Goal: Transaction & Acquisition: Purchase product/service

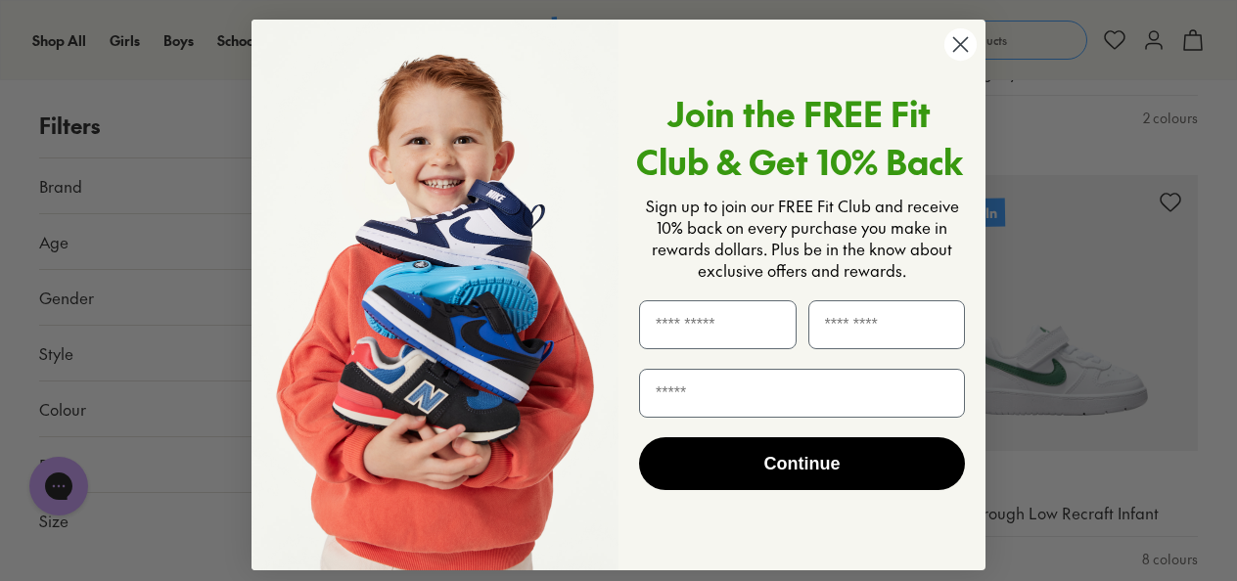
scroll to position [587, 0]
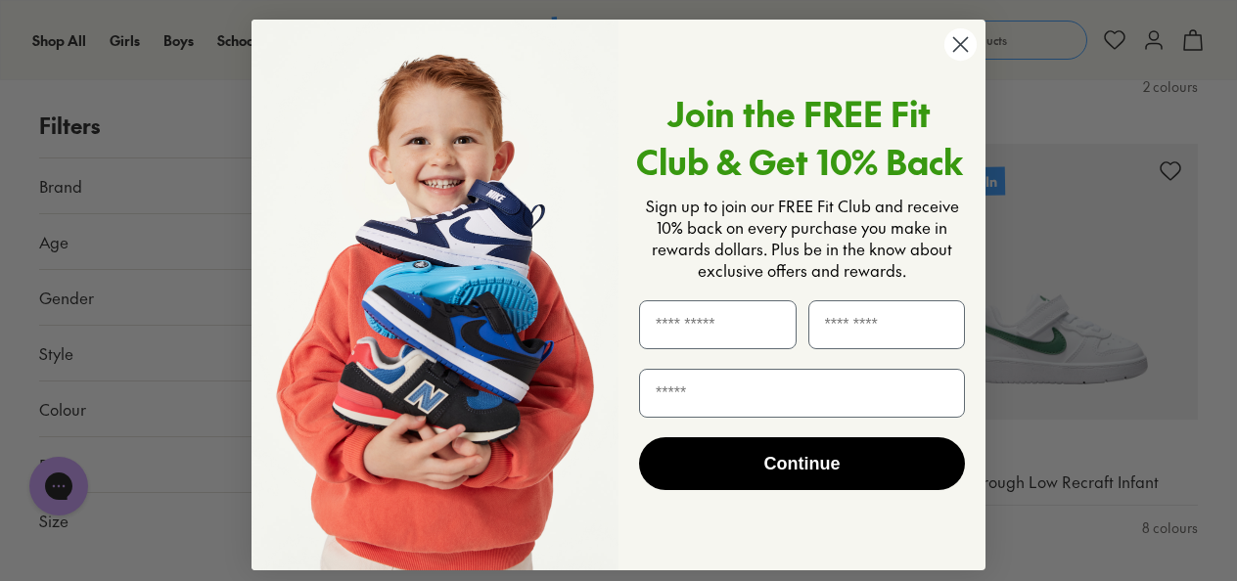
click at [961, 53] on circle "Close dialog" at bounding box center [960, 44] width 32 height 32
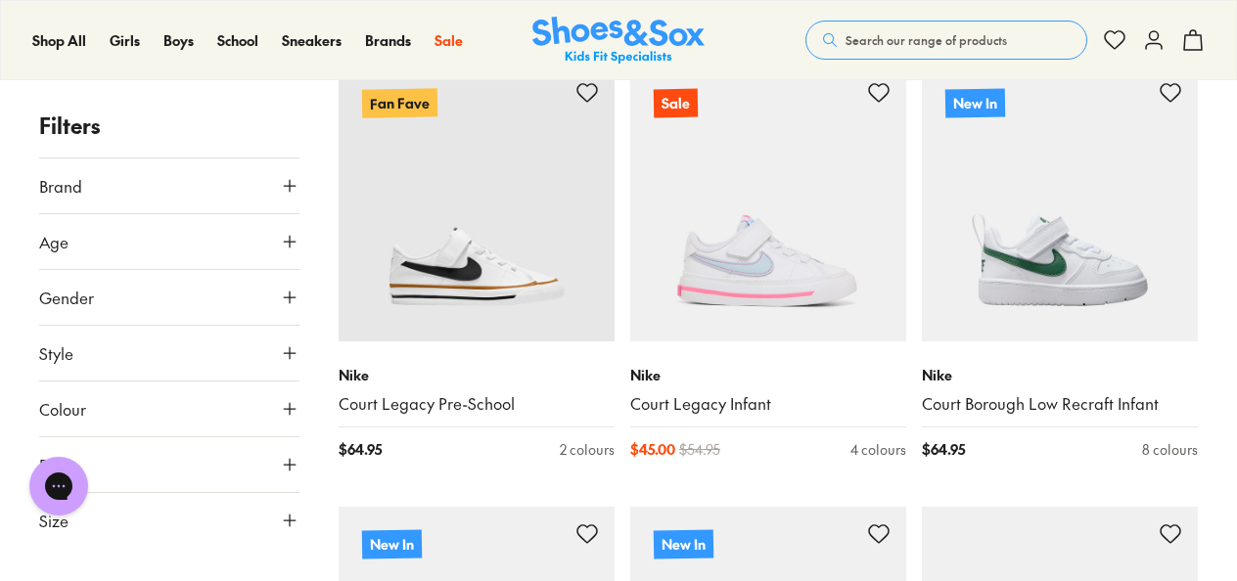
scroll to position [685, 0]
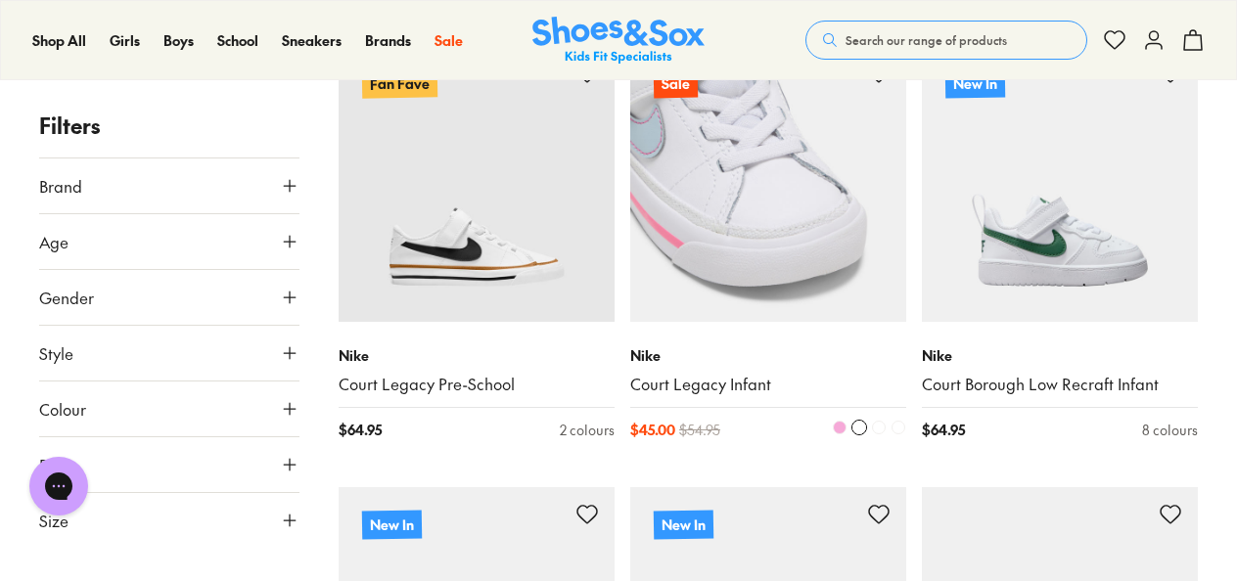
click at [794, 225] on img at bounding box center [768, 184] width 276 height 276
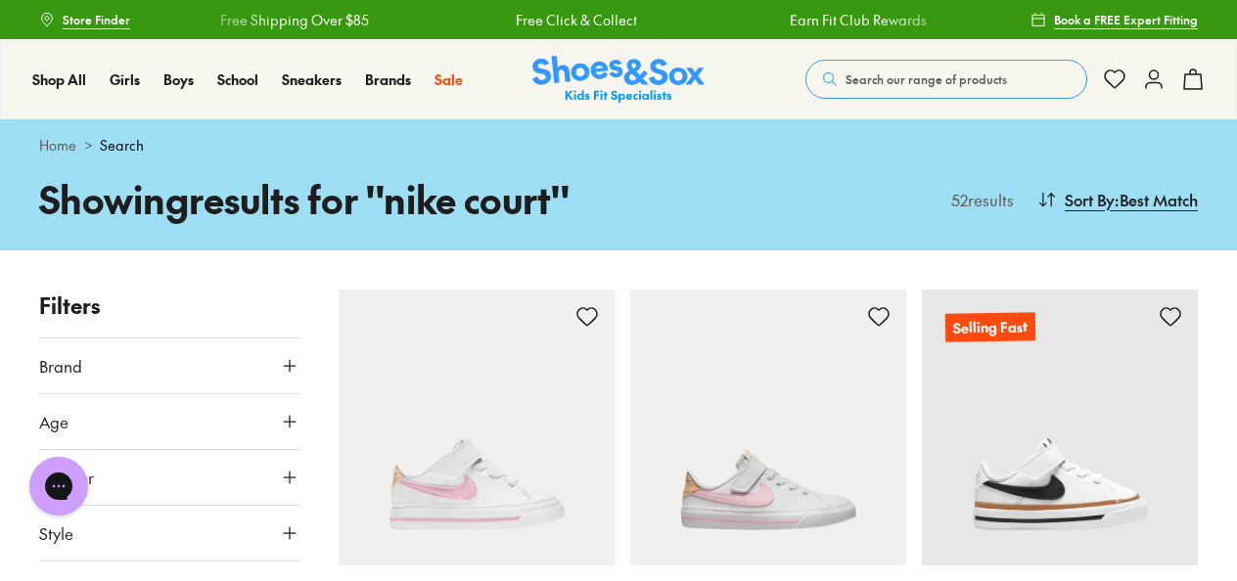
click at [479, 448] on img at bounding box center [477, 428] width 276 height 276
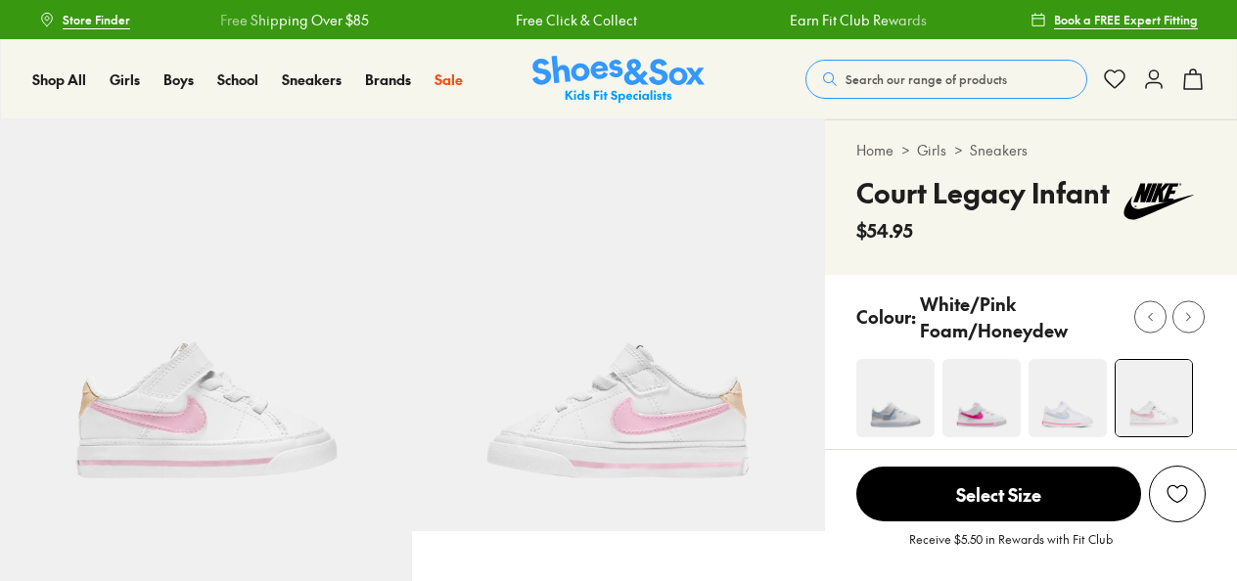
scroll to position [98, 0]
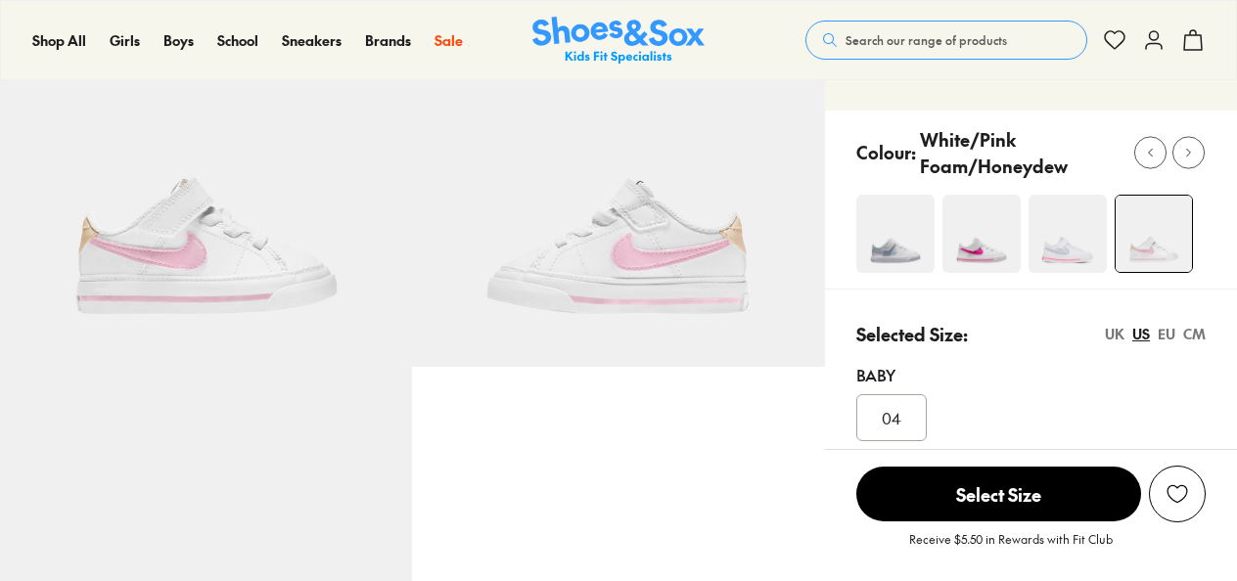
select select "*"
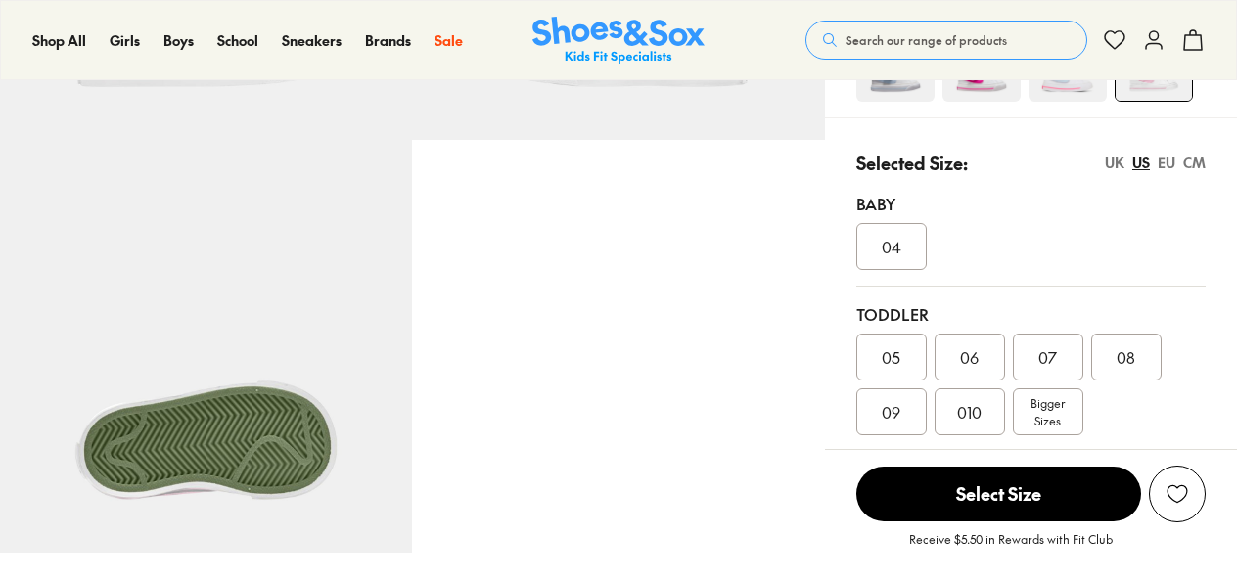
scroll to position [489, 0]
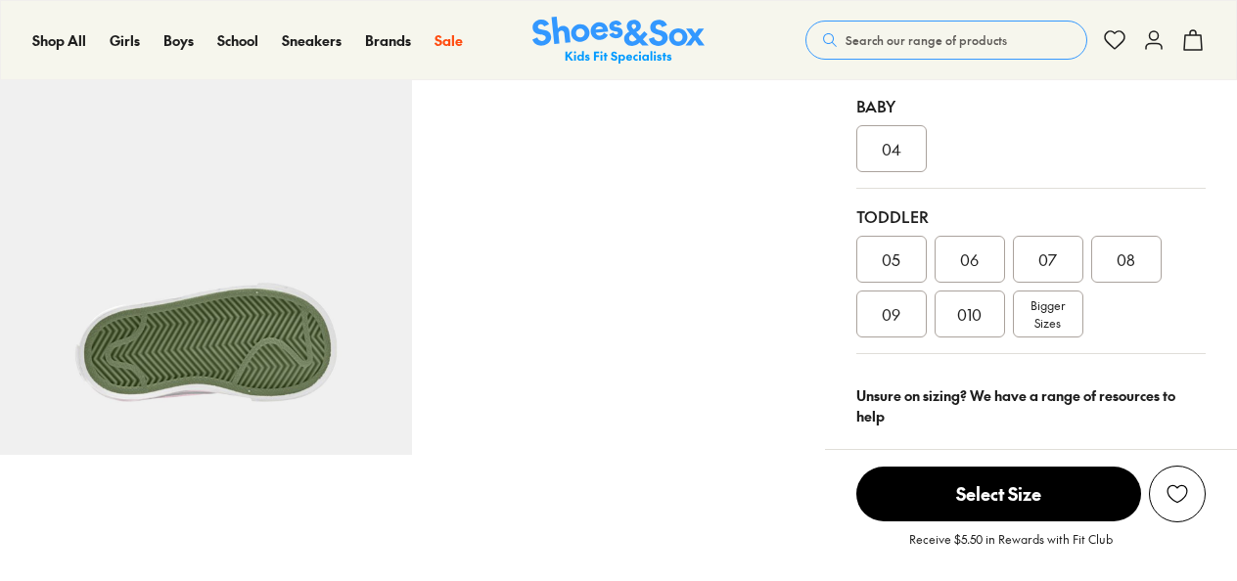
click at [890, 312] on span "09" at bounding box center [891, 313] width 19 height 23
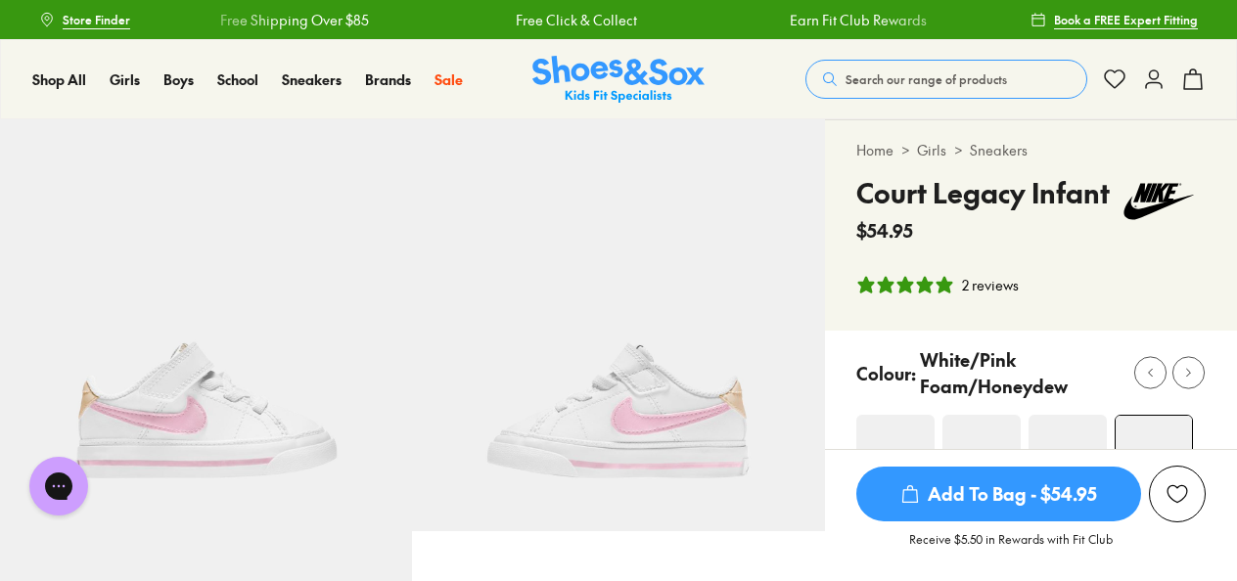
click at [653, 384] on img at bounding box center [618, 325] width 412 height 412
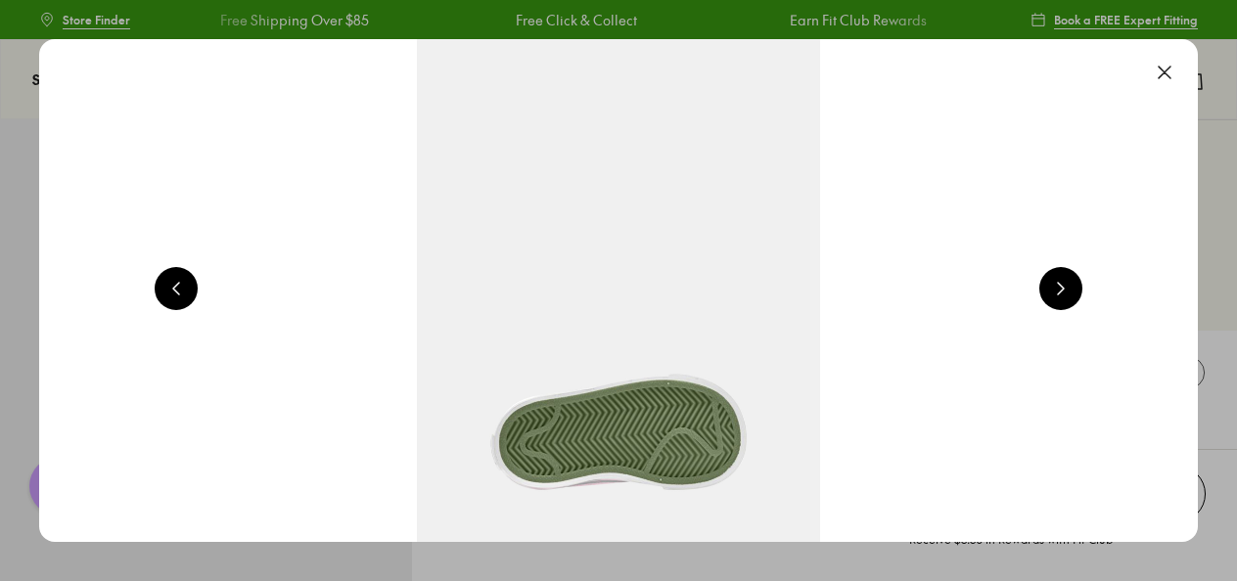
scroll to position [0, 2333]
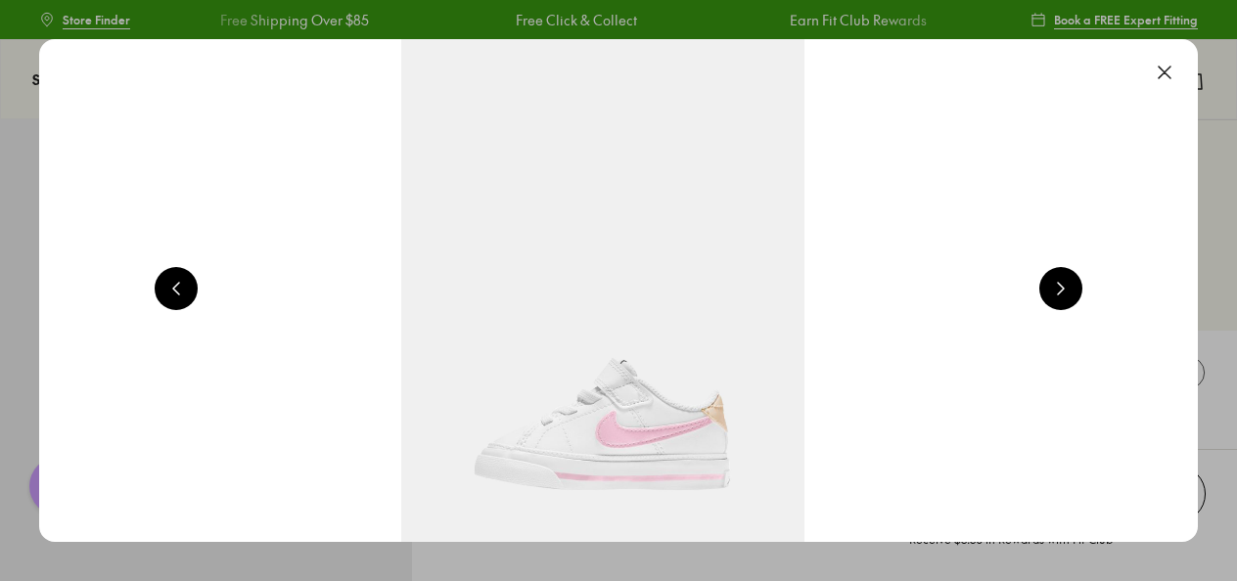
click at [1076, 288] on button at bounding box center [1060, 288] width 43 height 43
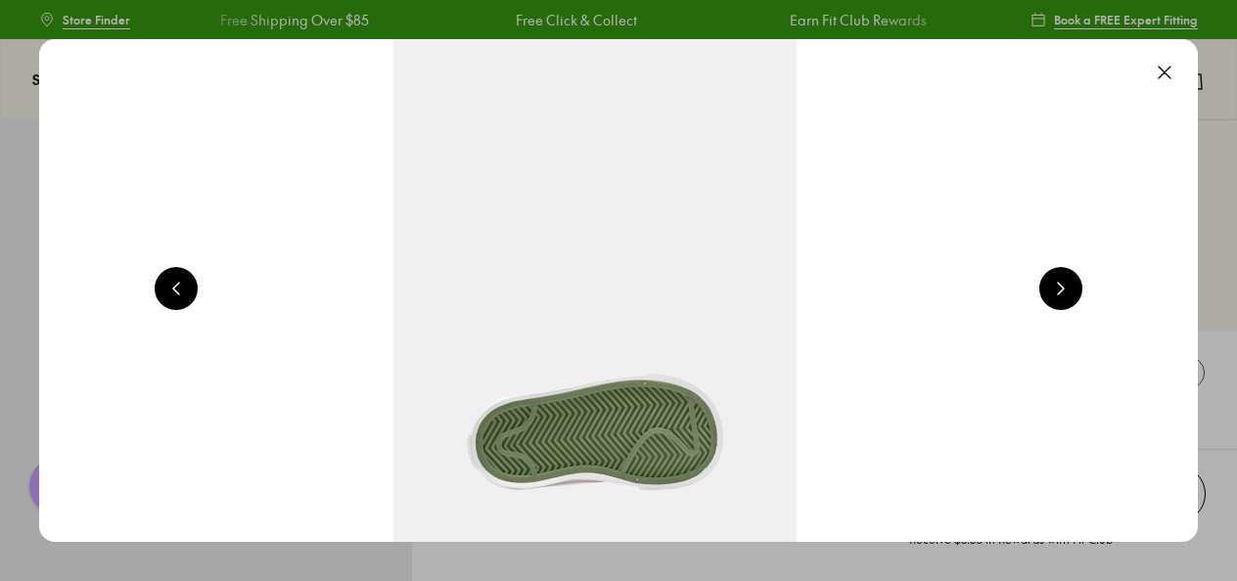
click at [1076, 288] on button at bounding box center [1060, 288] width 43 height 43
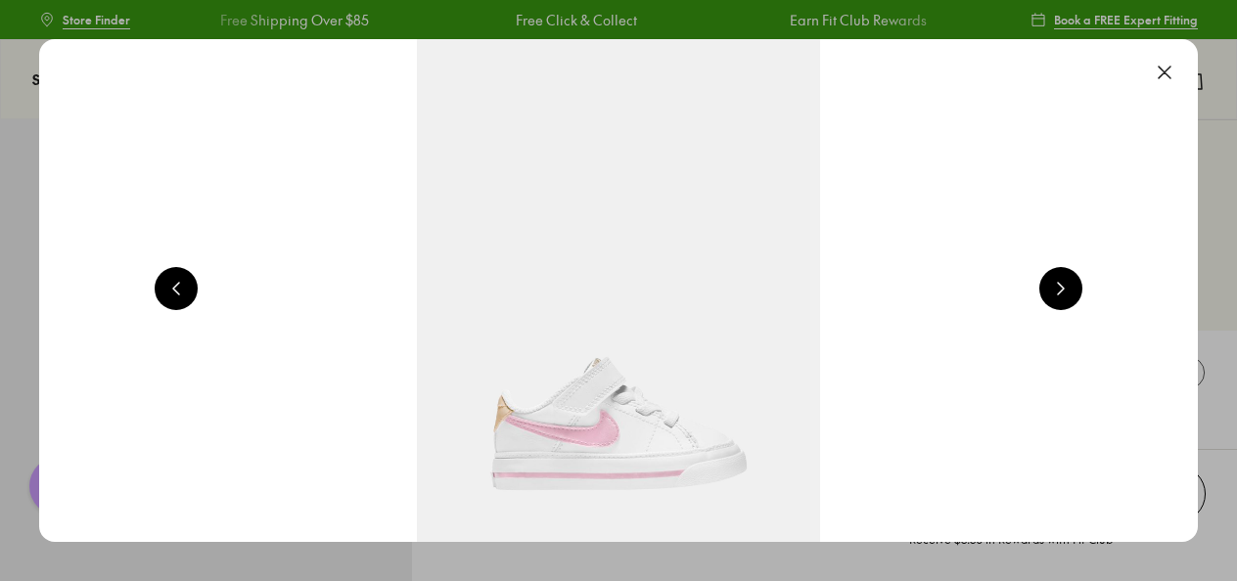
scroll to position [0, 1166]
click at [1174, 65] on button at bounding box center [1164, 72] width 43 height 43
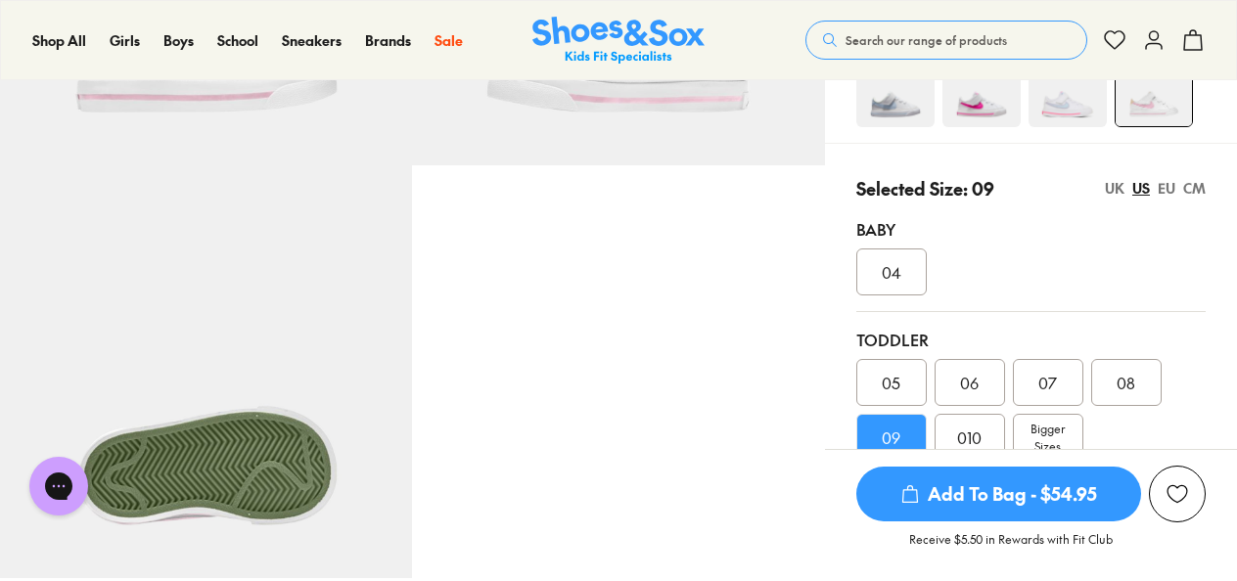
scroll to position [391, 0]
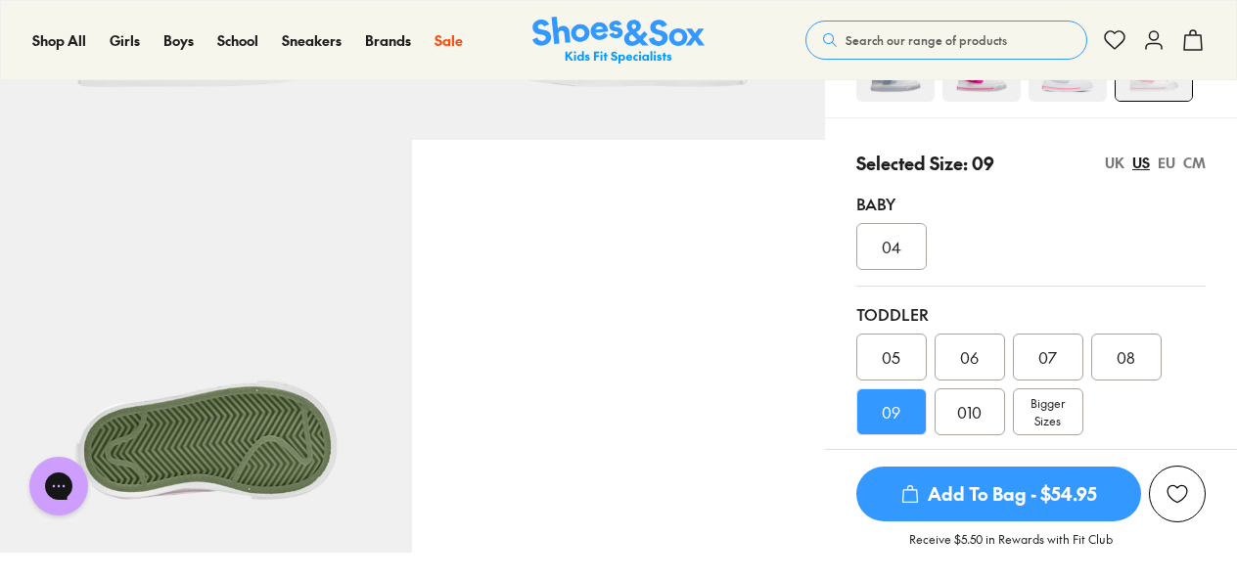
click at [1141, 361] on div "08" at bounding box center [1126, 357] width 70 height 47
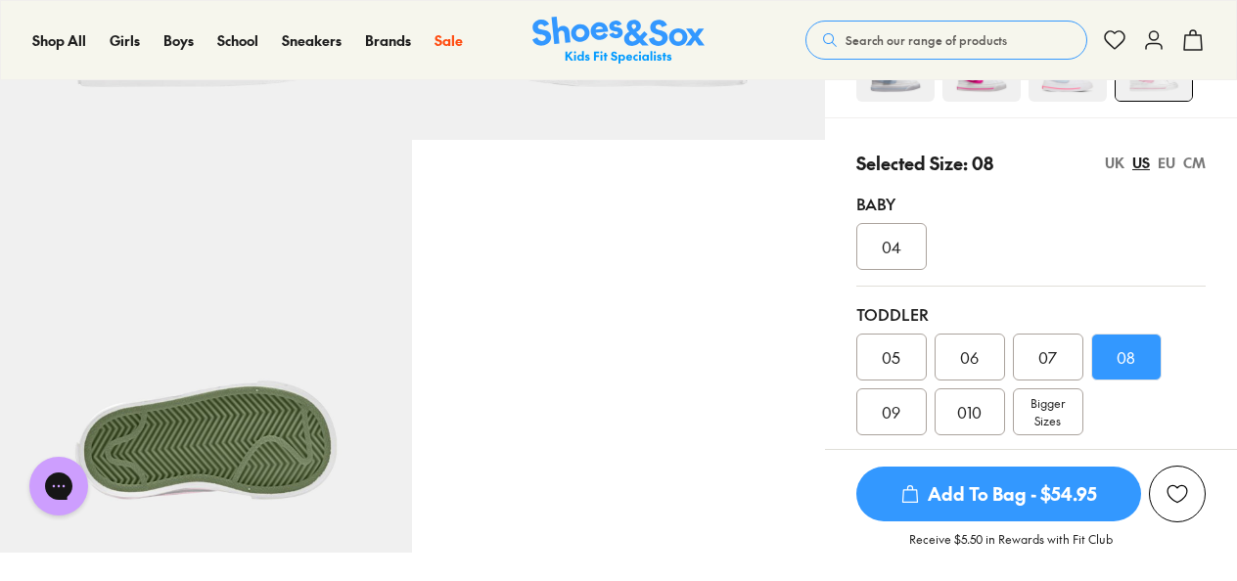
click at [1198, 165] on div "CM" at bounding box center [1194, 163] width 23 height 21
click at [912, 417] on div "15.9" at bounding box center [891, 411] width 70 height 47
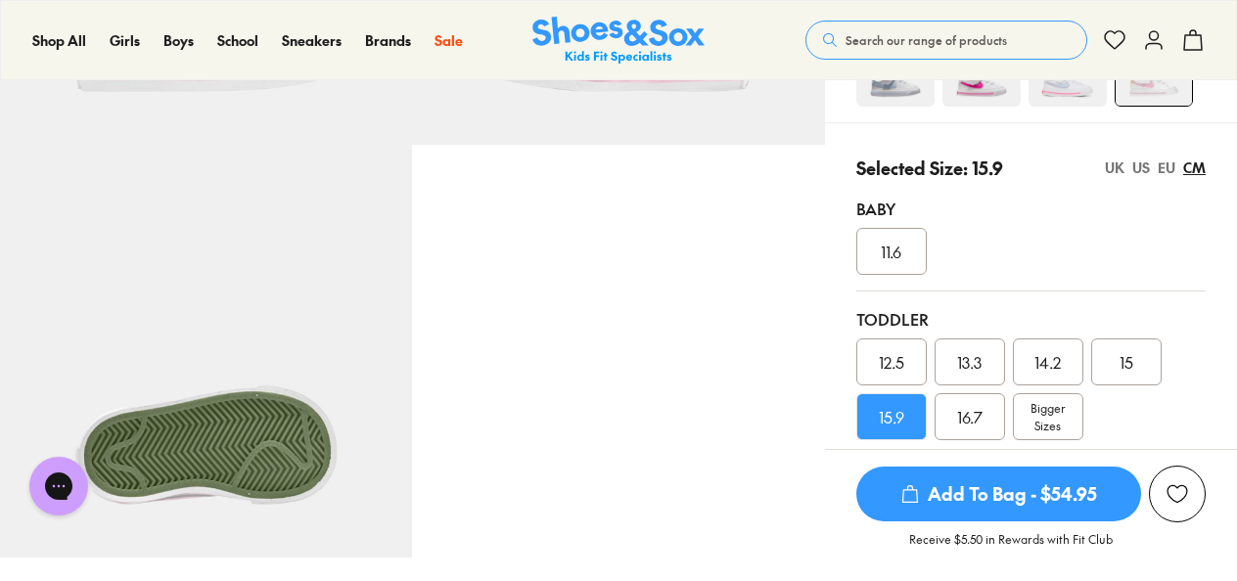
scroll to position [391, 0]
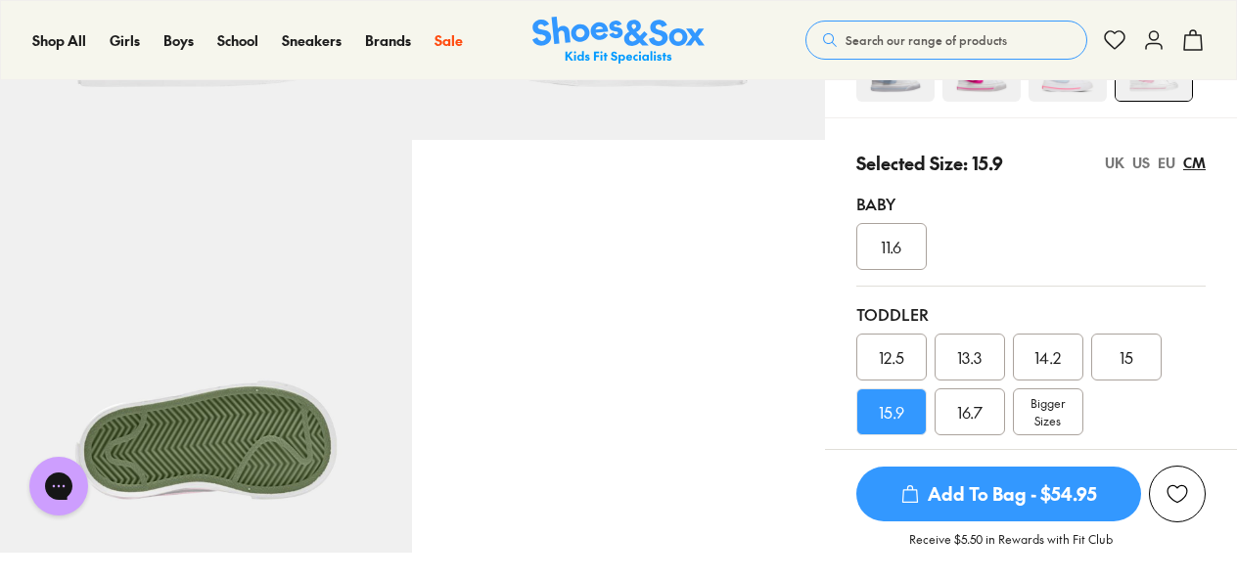
click at [1147, 352] on div "15" at bounding box center [1126, 357] width 70 height 47
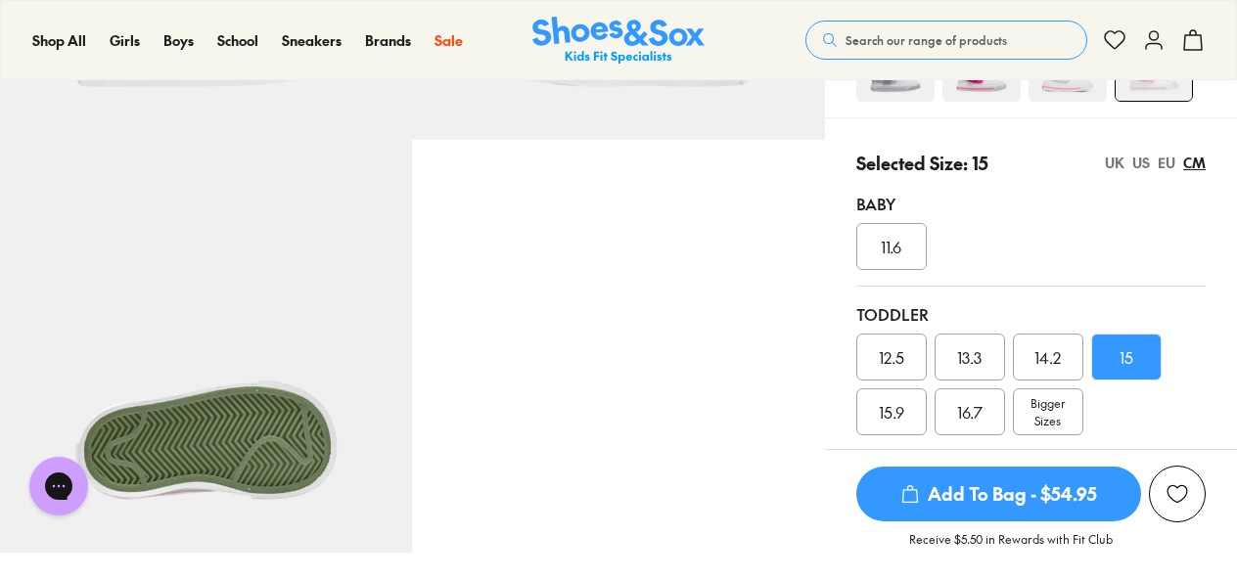
click at [1036, 488] on span "Add To Bag - $54.95" at bounding box center [998, 494] width 285 height 55
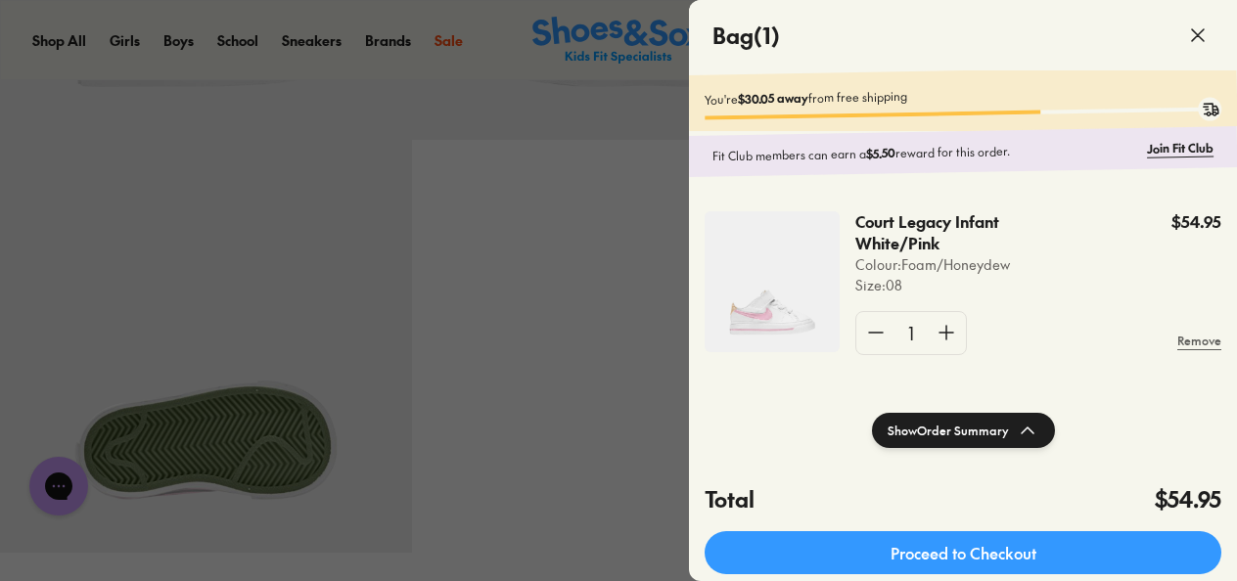
click at [1196, 39] on icon at bounding box center [1197, 34] width 23 height 23
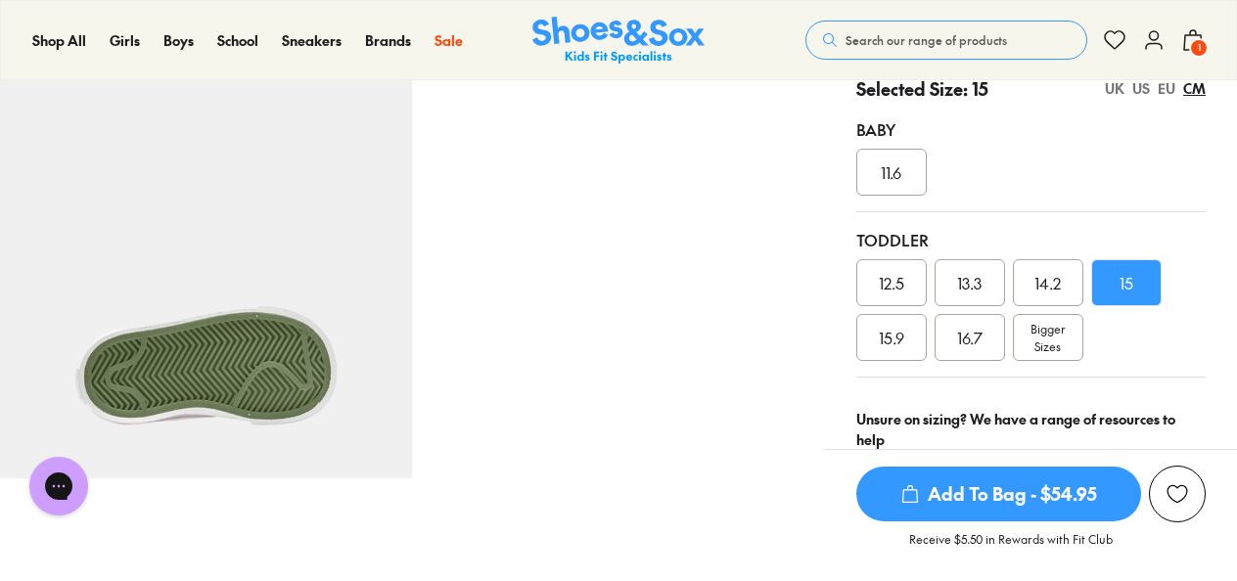
scroll to position [489, 0]
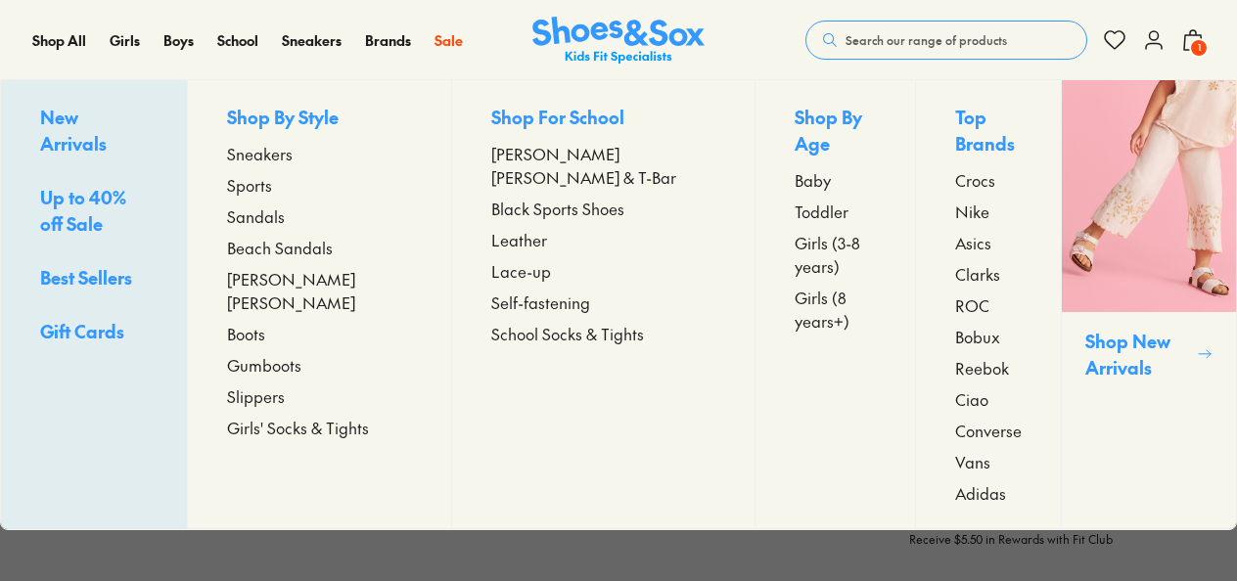
click at [794, 242] on span "Girls (3-8 years)" at bounding box center [834, 254] width 81 height 47
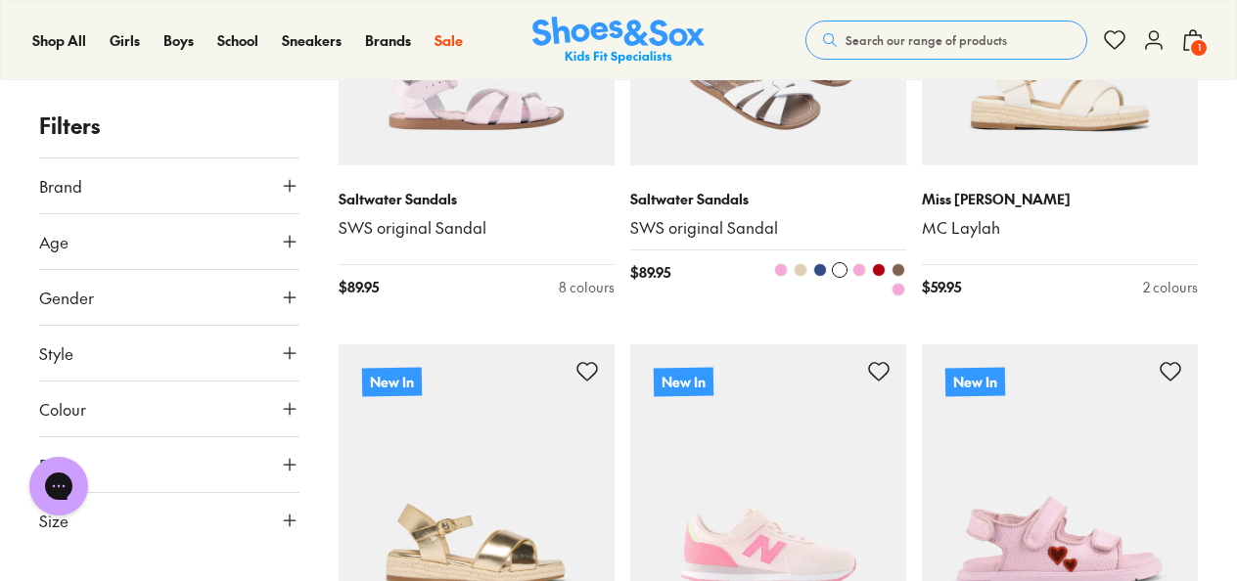
scroll to position [3425, 0]
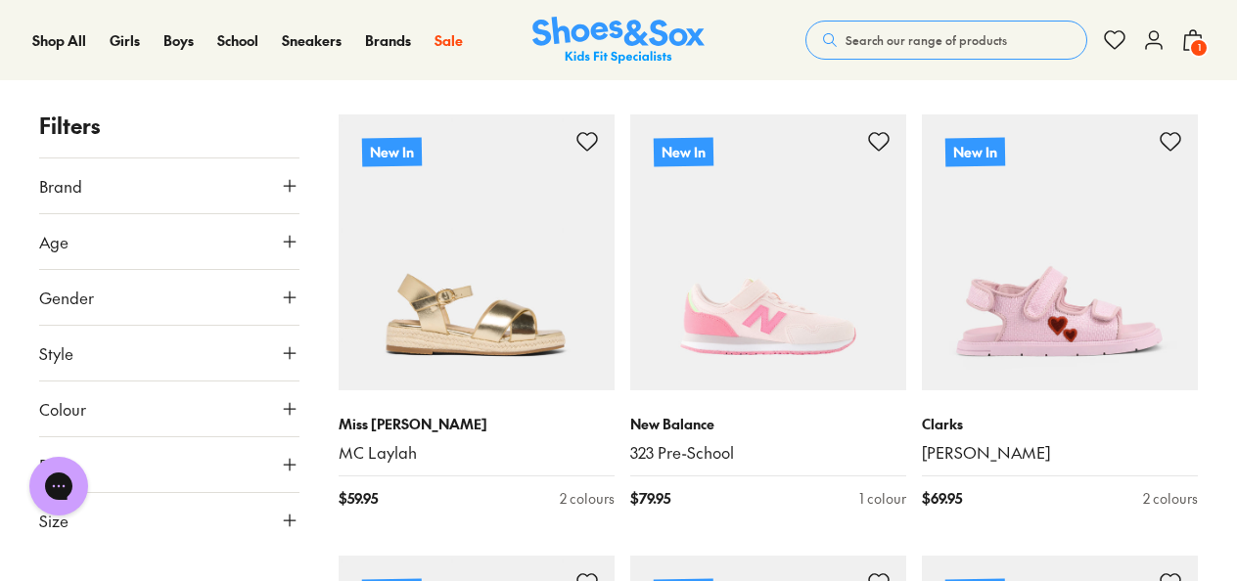
click at [888, 35] on span "Search our range of products" at bounding box center [925, 40] width 161 height 18
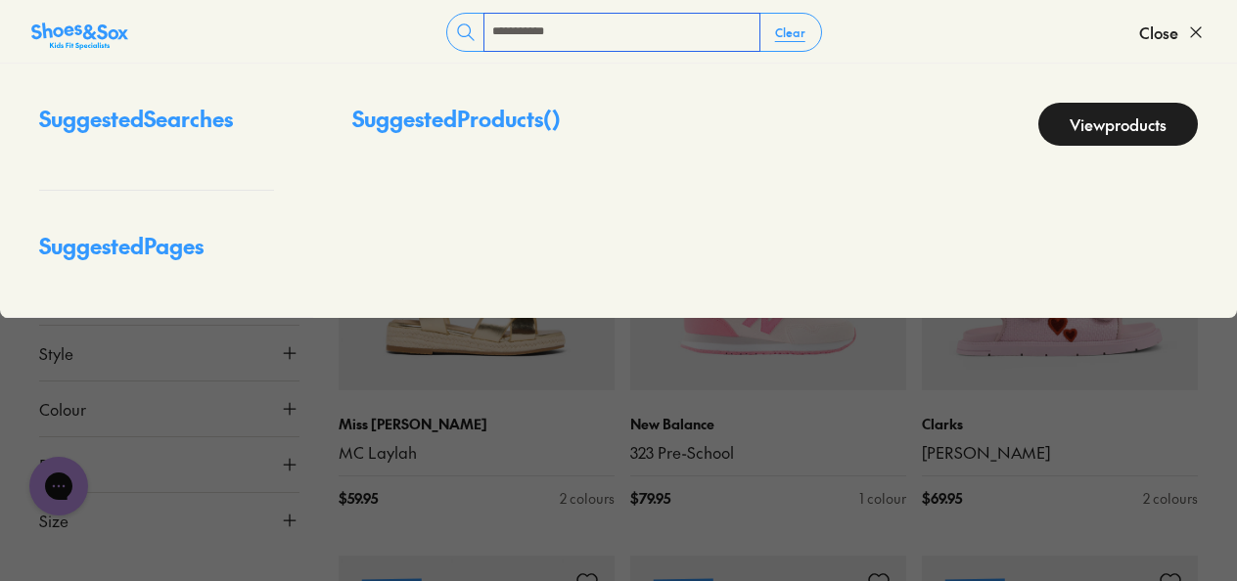
type input "**********"
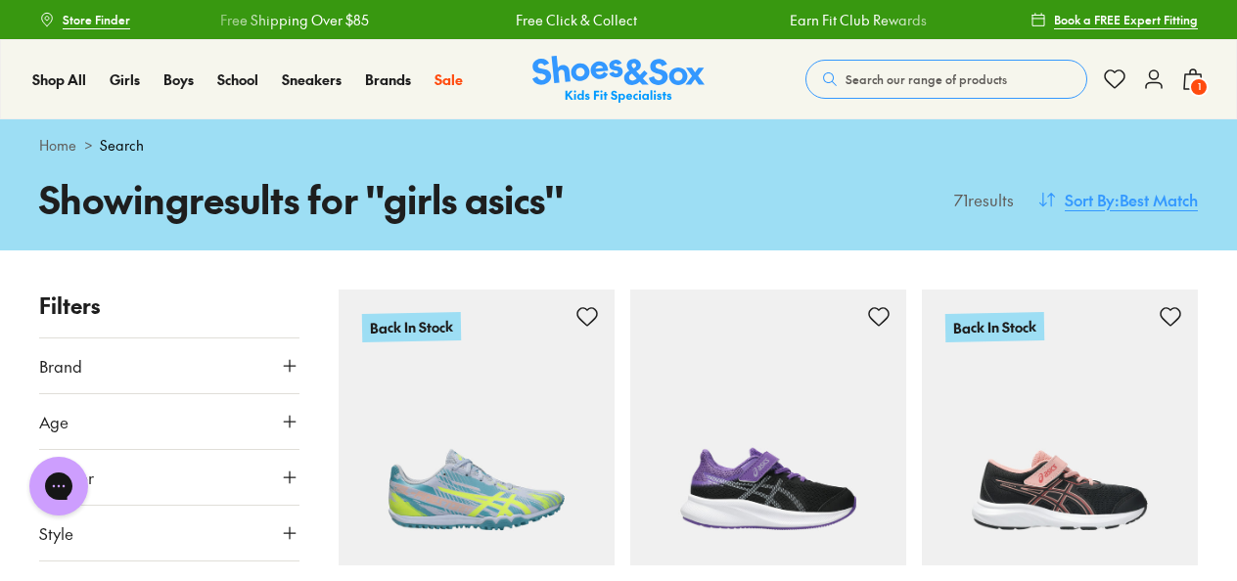
click at [1089, 200] on span "Sort By" at bounding box center [1090, 199] width 50 height 23
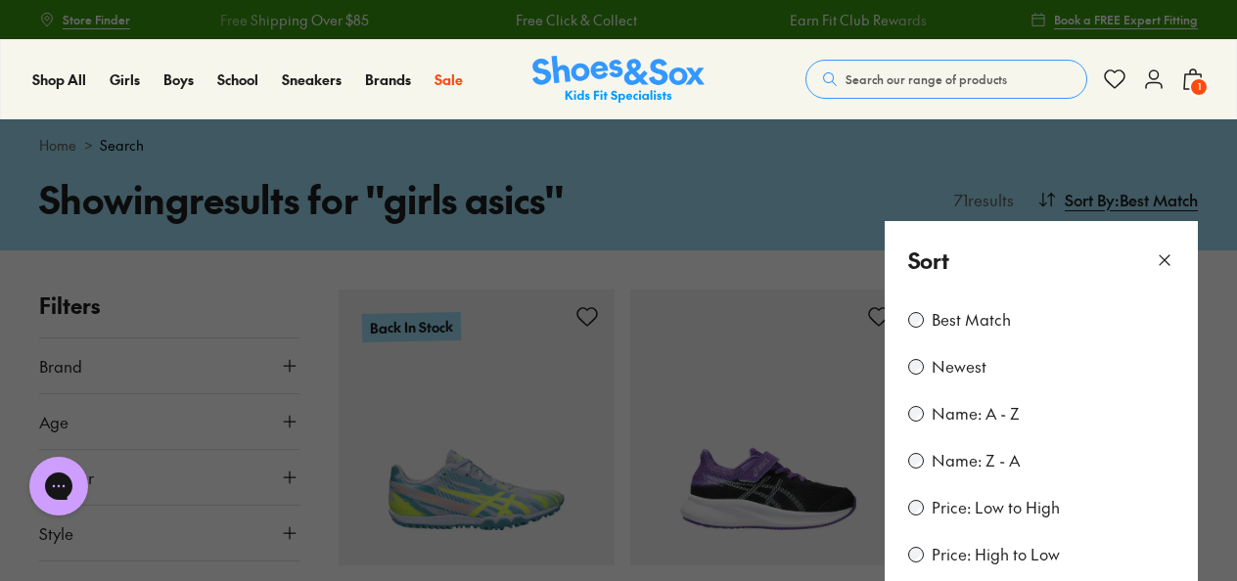
click at [1011, 509] on label "Price: Low to High" at bounding box center [995, 508] width 128 height 22
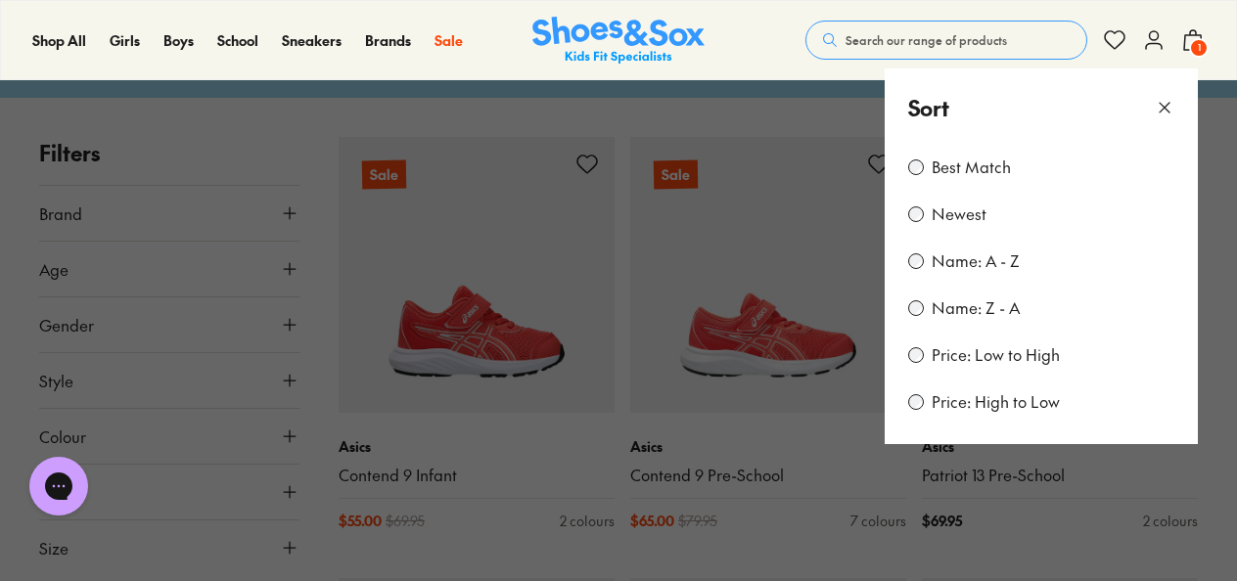
click at [1165, 107] on use at bounding box center [1164, 108] width 10 height 10
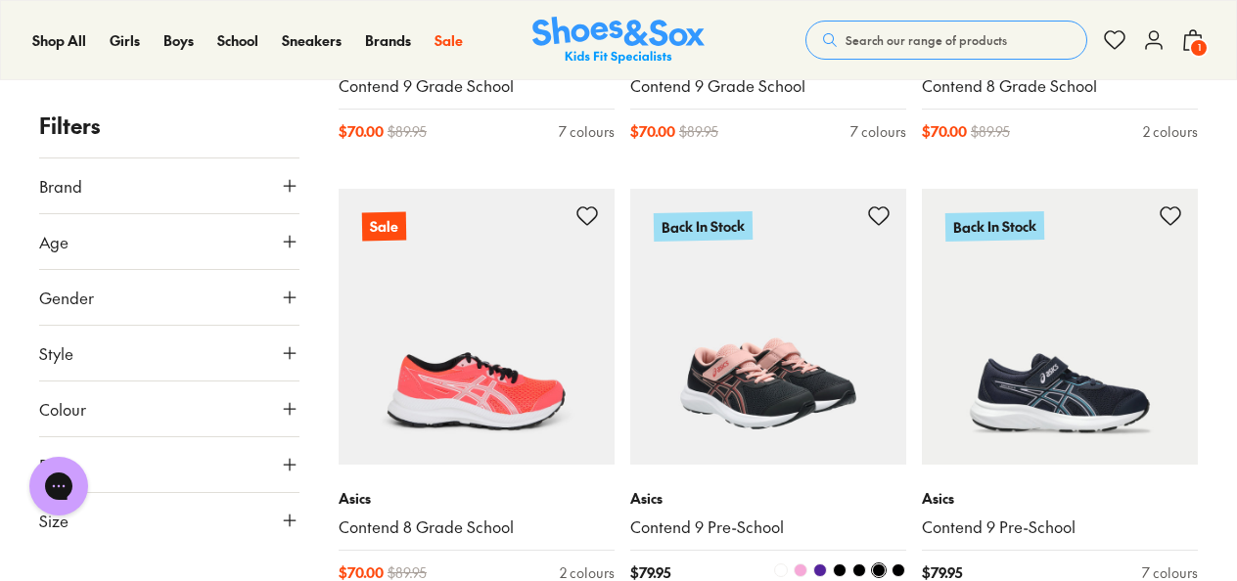
scroll to position [1522, 0]
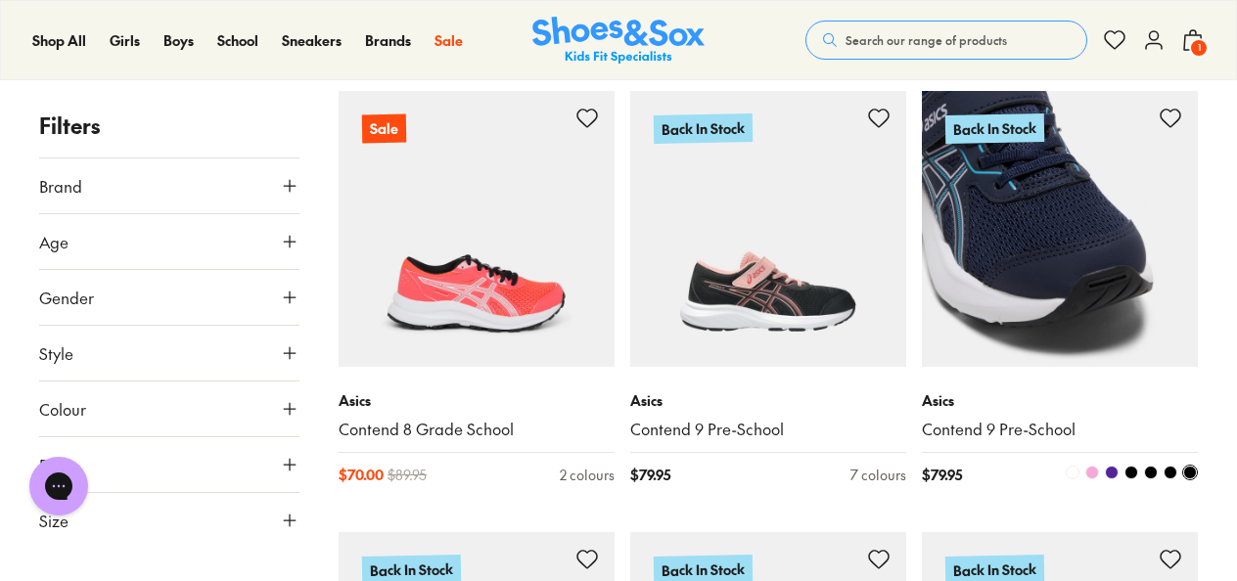
click at [1094, 471] on span at bounding box center [1092, 473] width 14 height 14
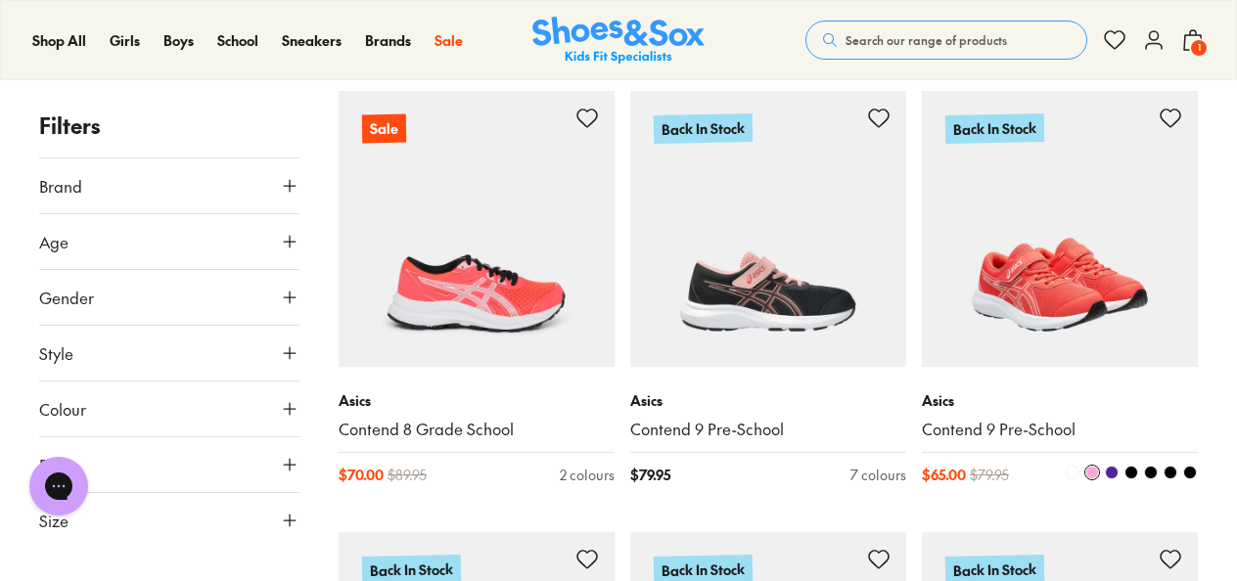
click at [1112, 470] on span at bounding box center [1112, 473] width 14 height 14
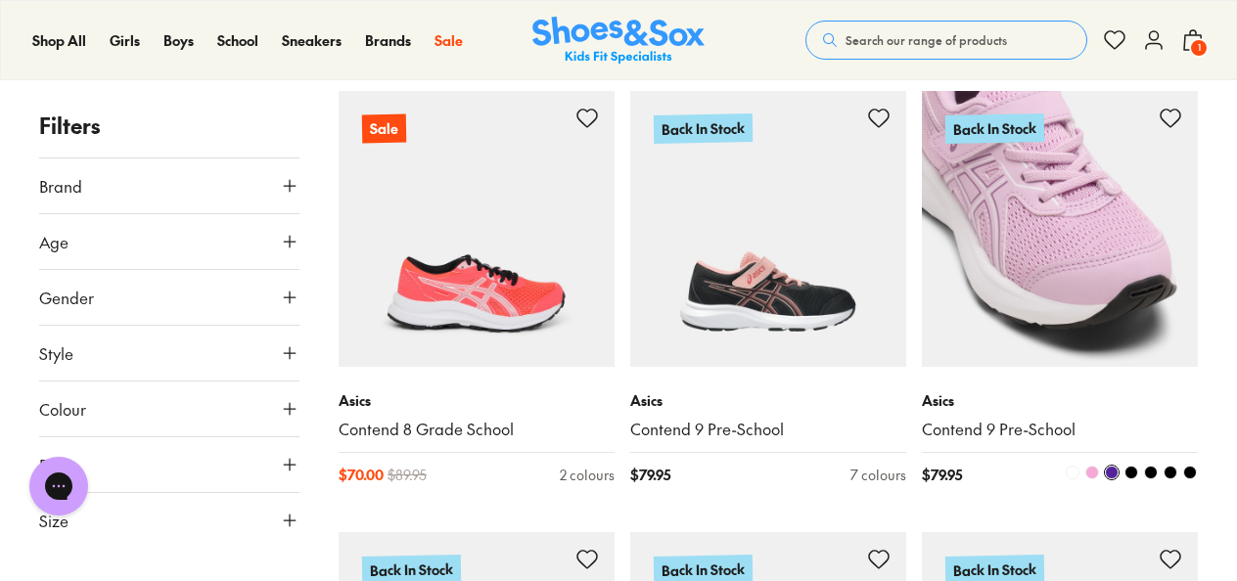
click at [1133, 470] on span at bounding box center [1131, 473] width 14 height 14
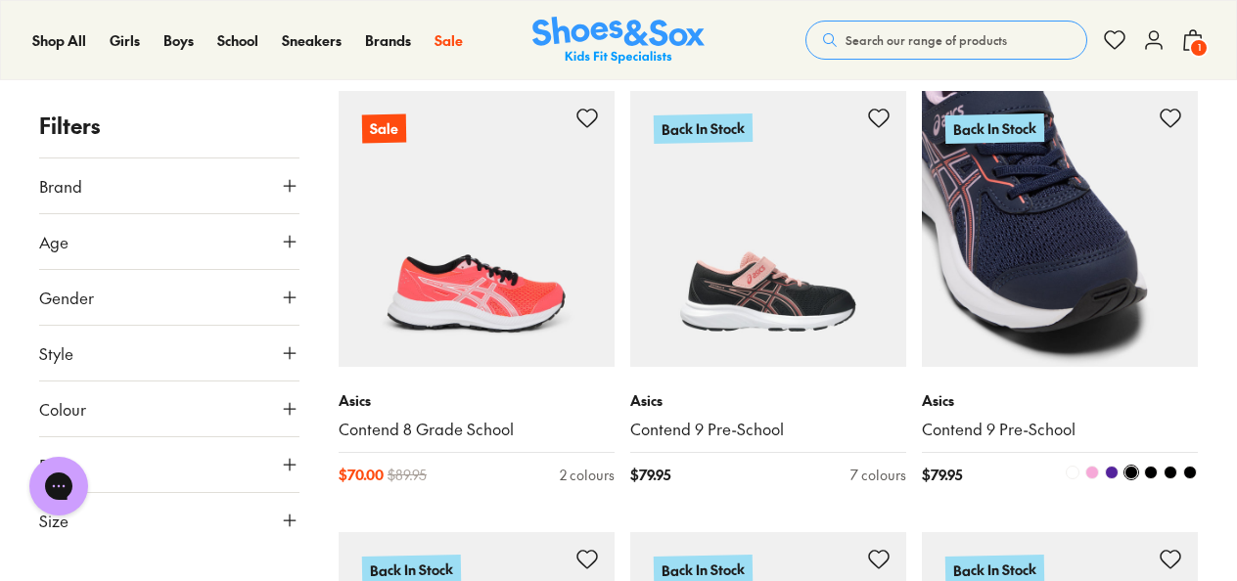
click at [1152, 473] on span at bounding box center [1151, 473] width 14 height 14
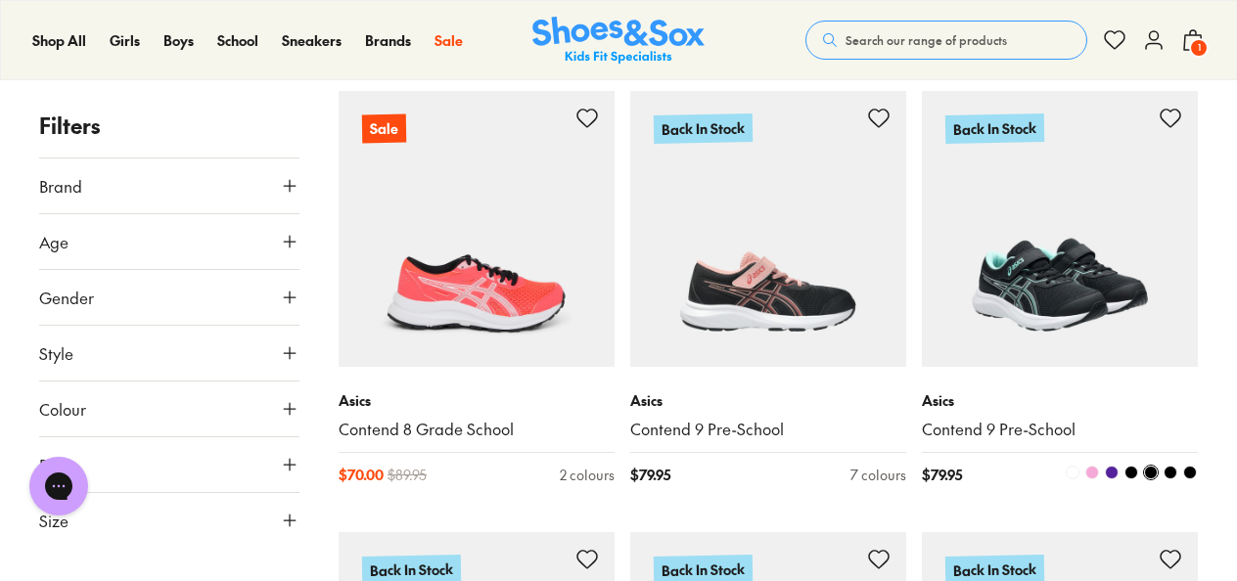
click at [1174, 474] on span at bounding box center [1170, 473] width 14 height 14
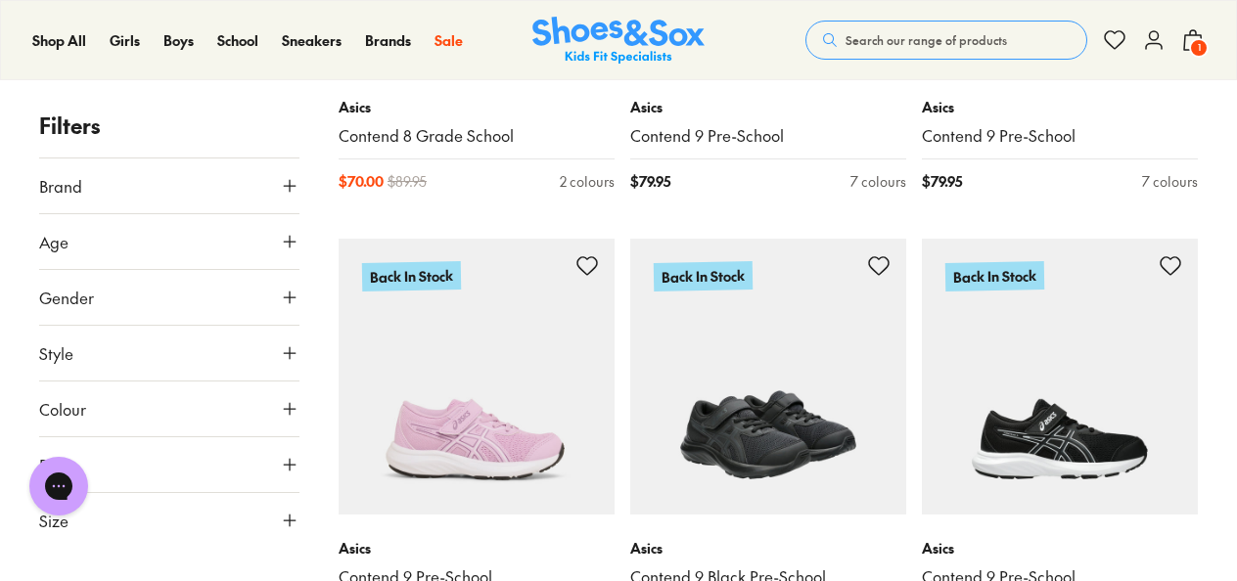
scroll to position [1620, 0]
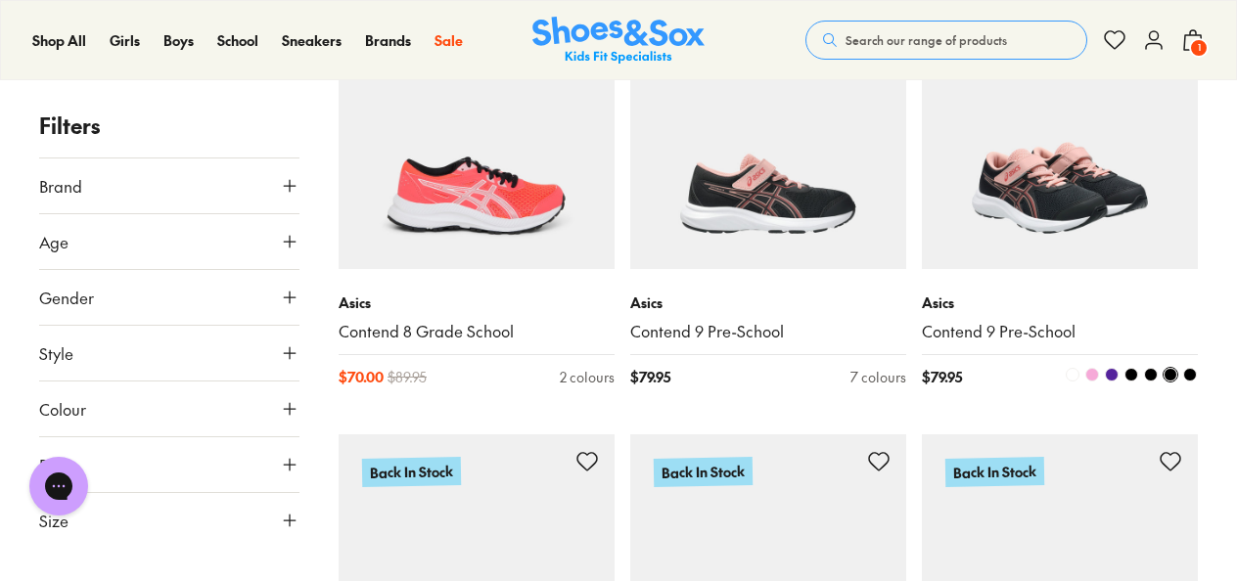
click at [1192, 374] on span at bounding box center [1190, 375] width 14 height 14
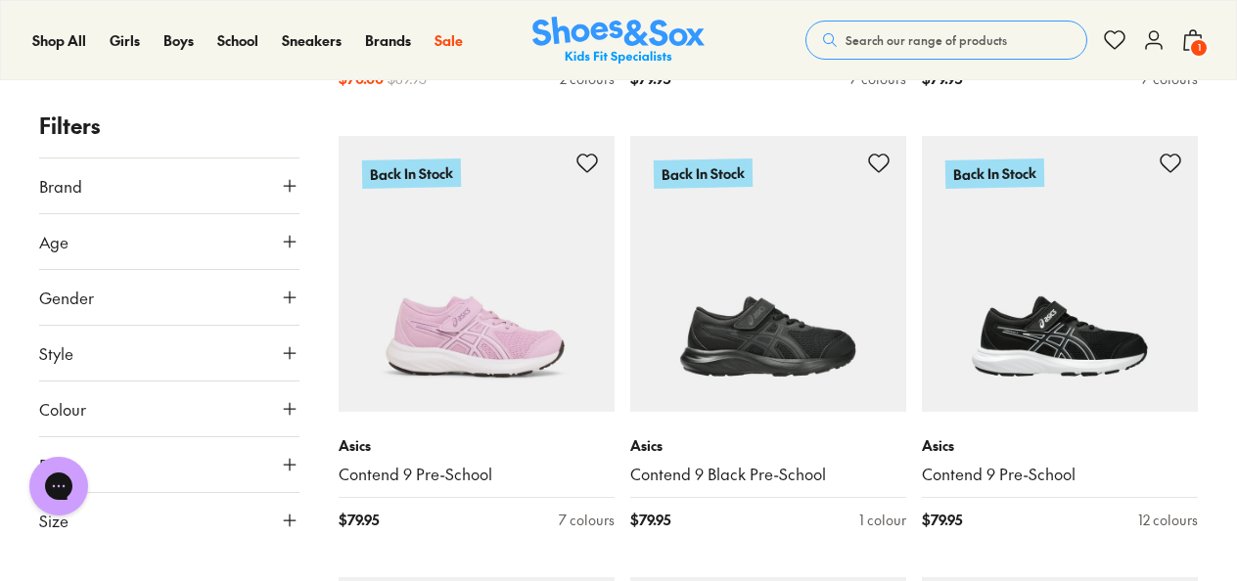
scroll to position [1914, 0]
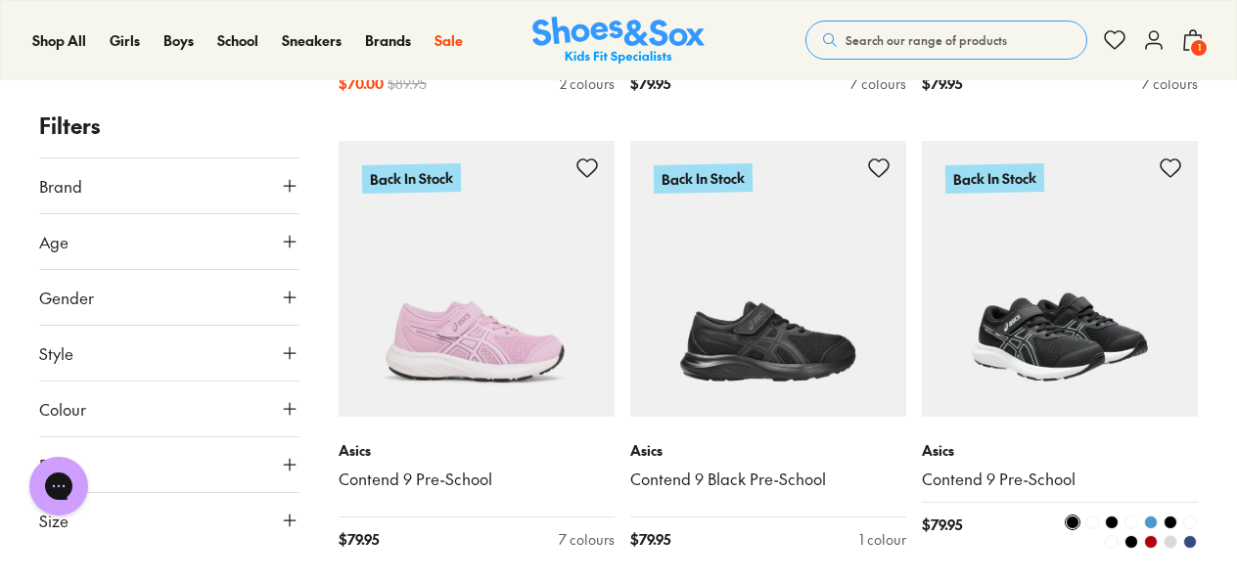
click at [1054, 369] on img at bounding box center [1060, 279] width 276 height 276
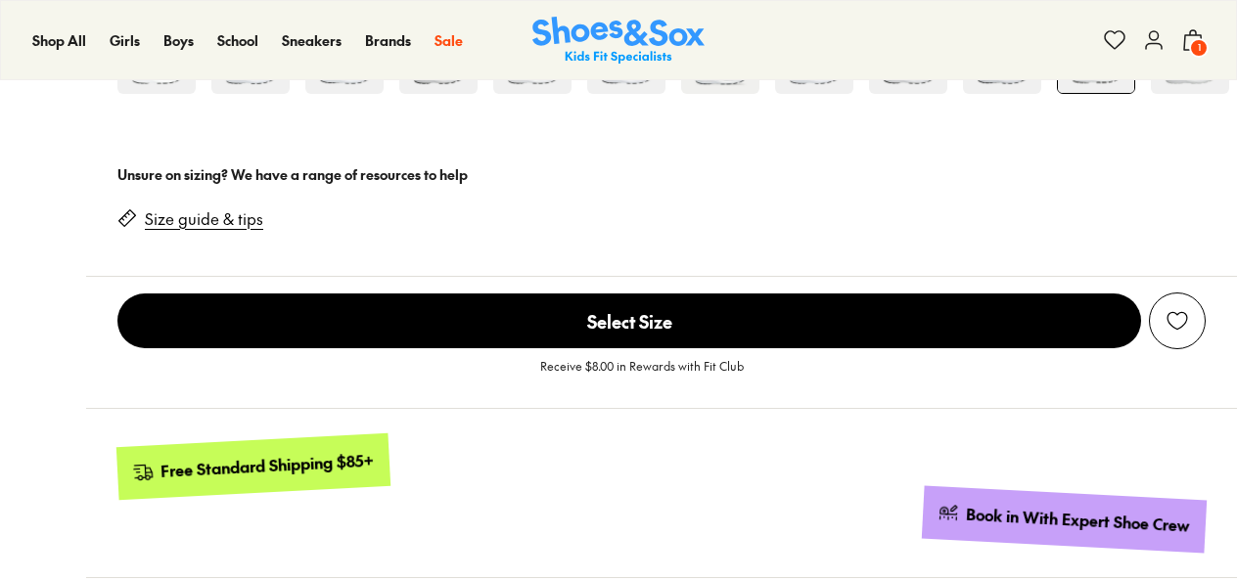
scroll to position [391, 0]
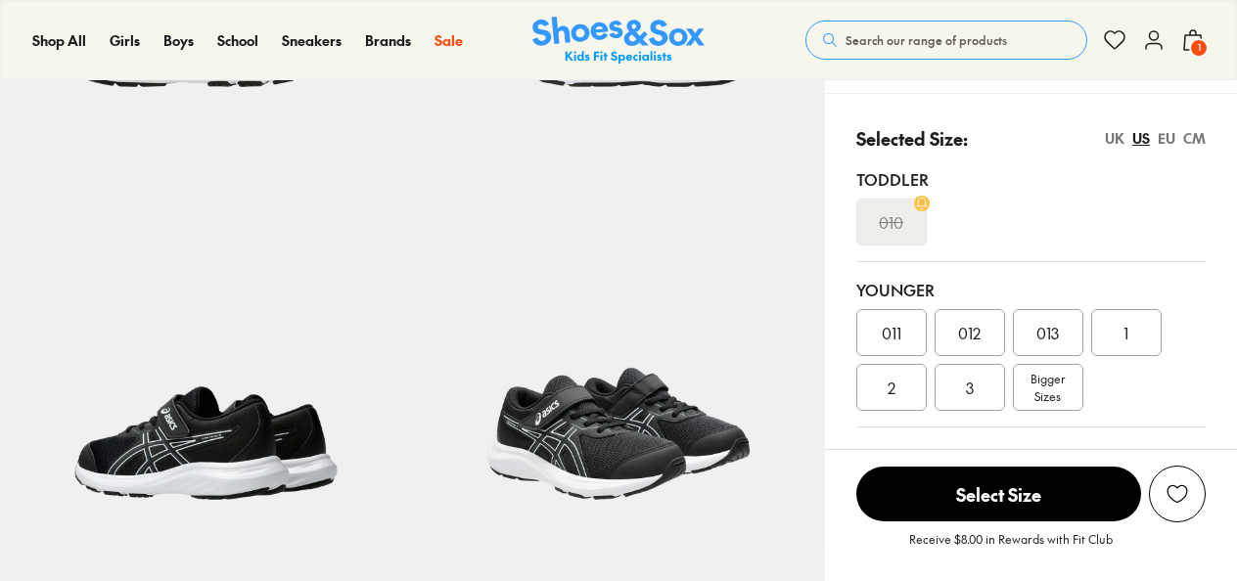
select select "*"
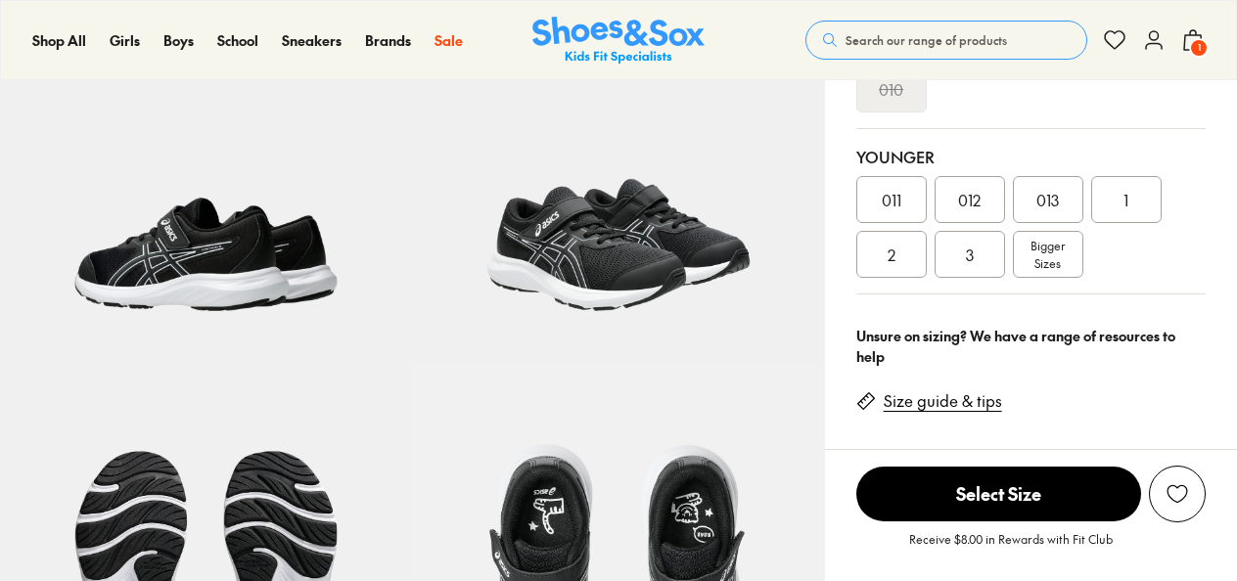
scroll to position [587, 0]
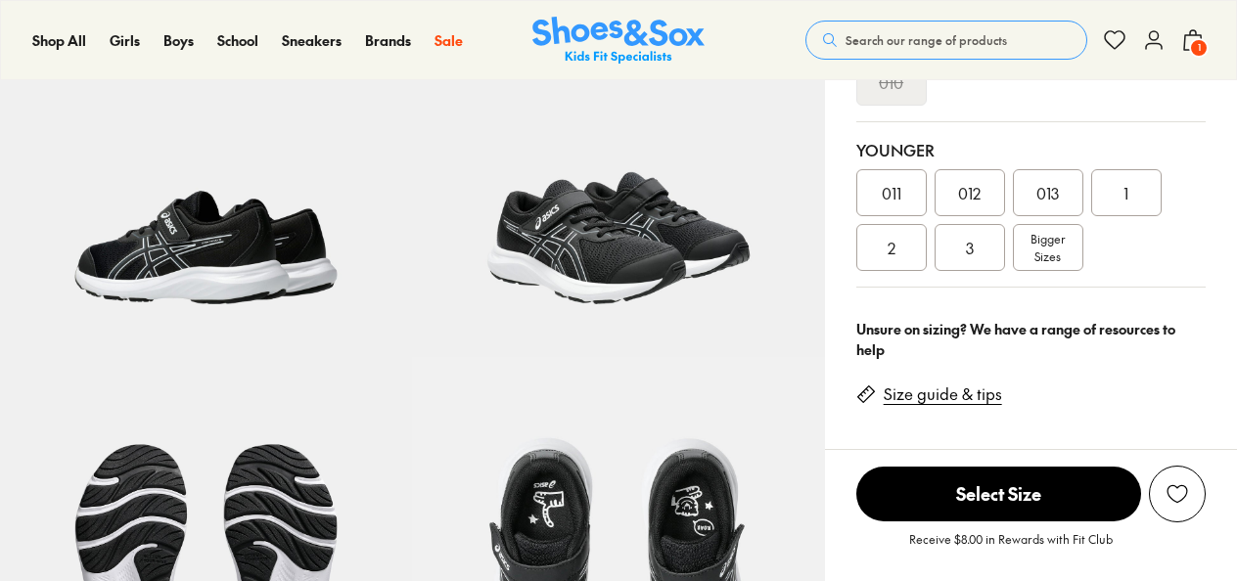
click at [972, 192] on span "012" at bounding box center [969, 192] width 23 height 23
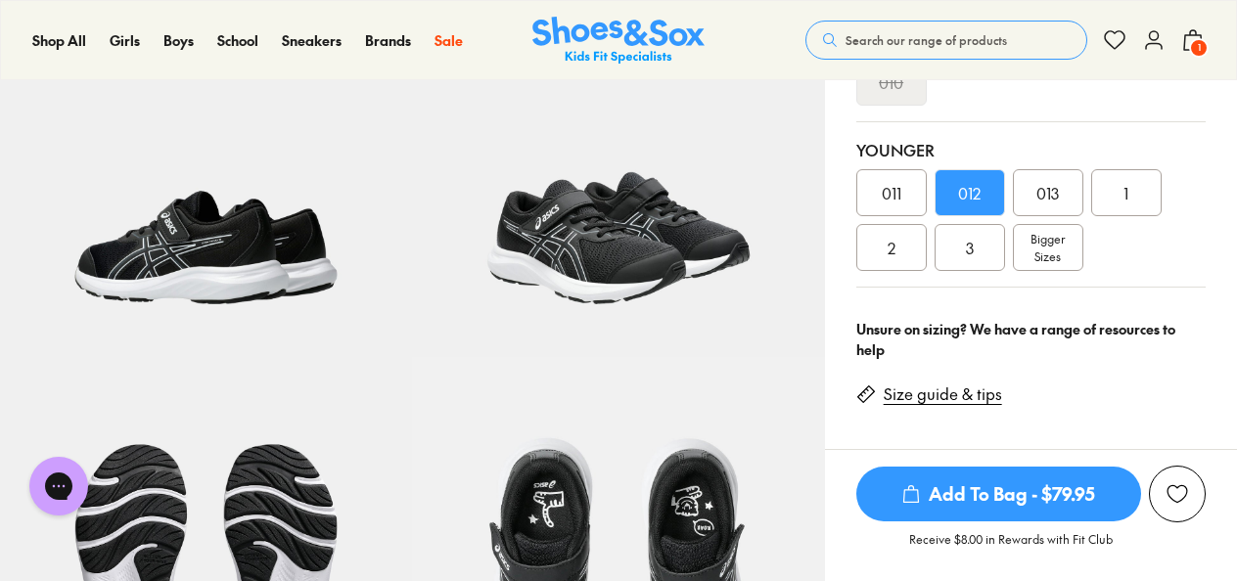
click at [998, 488] on span "Add To Bag - $79.95" at bounding box center [998, 494] width 285 height 55
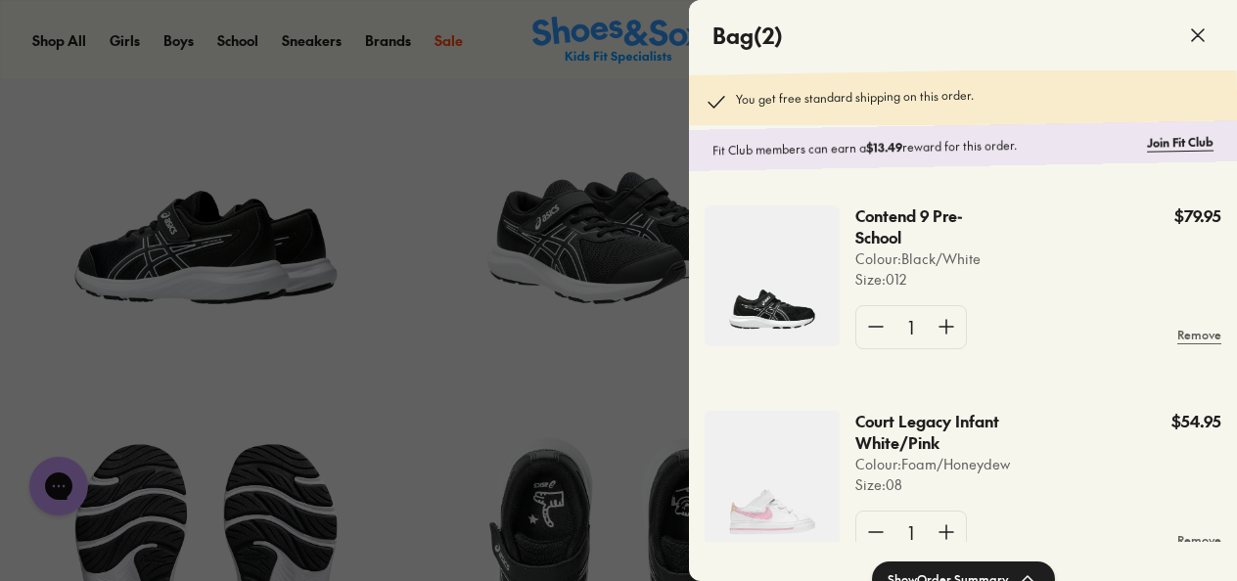
click at [1202, 34] on icon at bounding box center [1197, 34] width 23 height 23
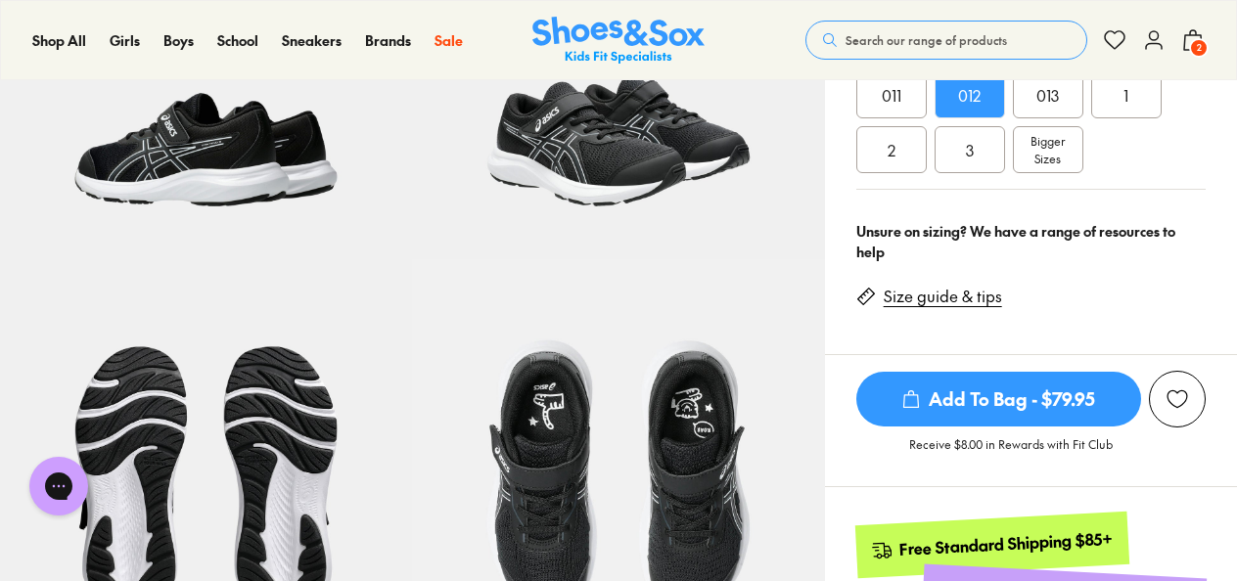
scroll to position [489, 0]
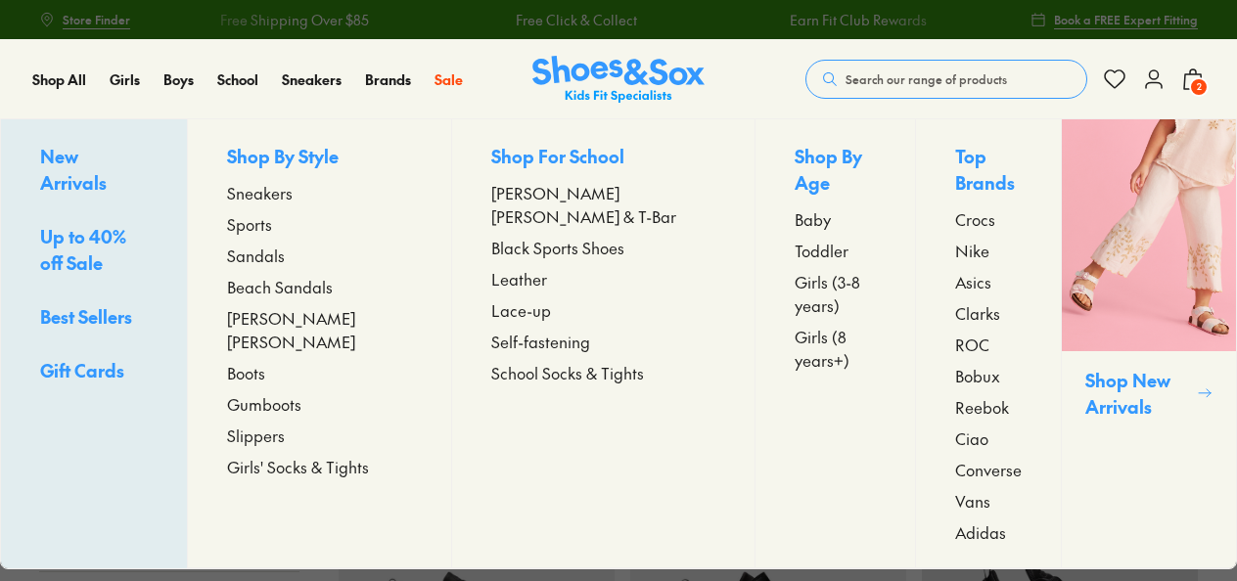
click at [503, 267] on span "Leather" at bounding box center [519, 278] width 56 height 23
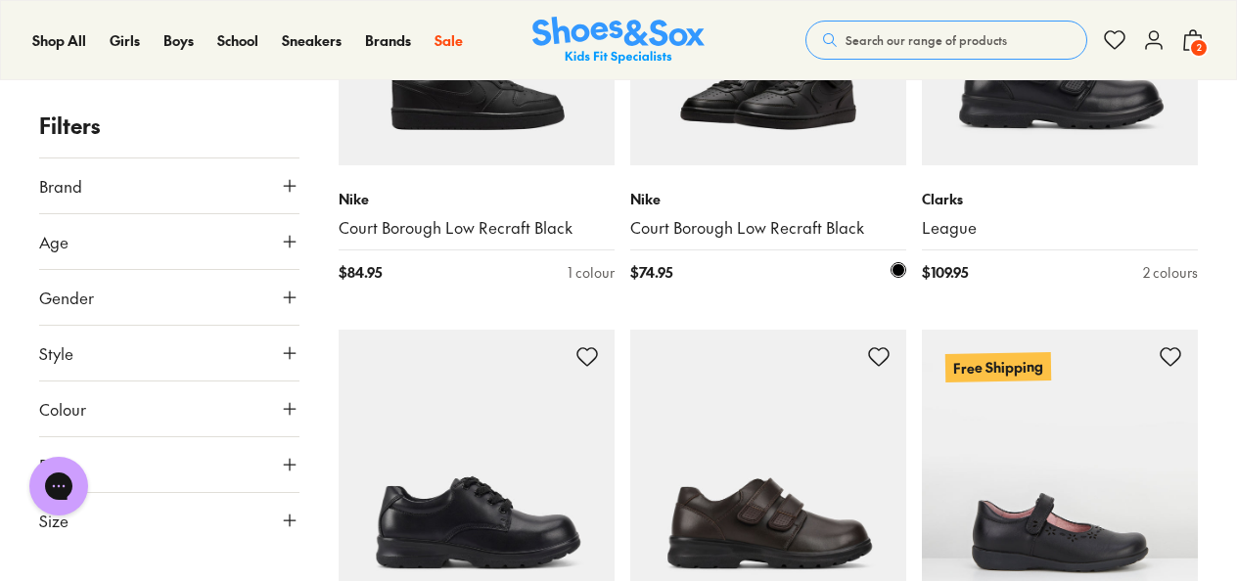
scroll to position [196, 0]
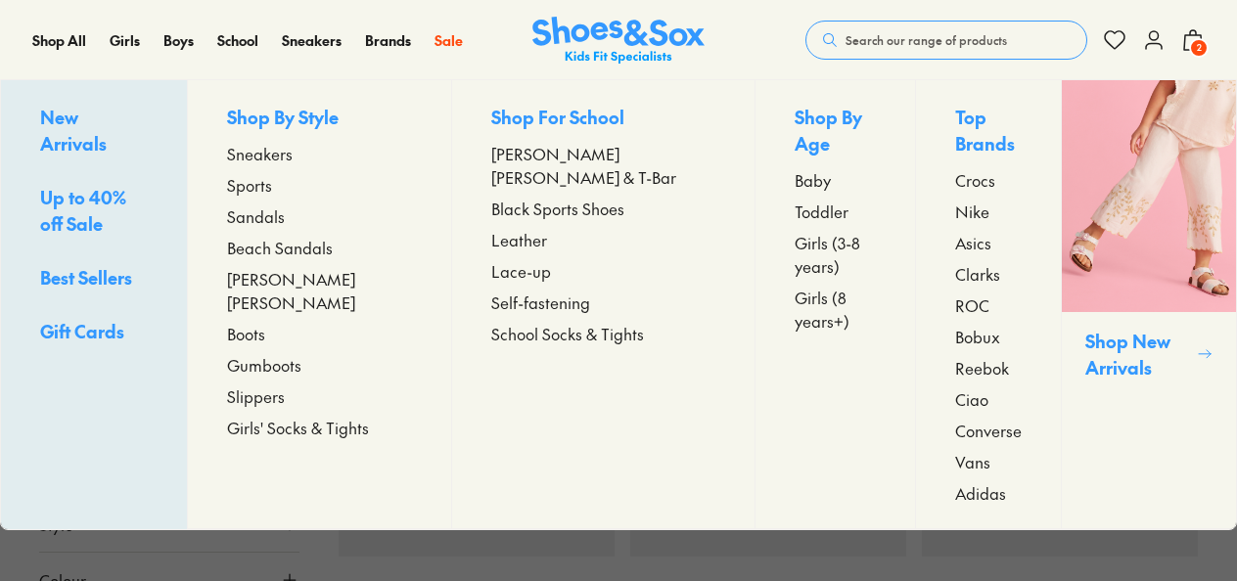
click at [293, 154] on span "Sneakers" at bounding box center [260, 153] width 66 height 23
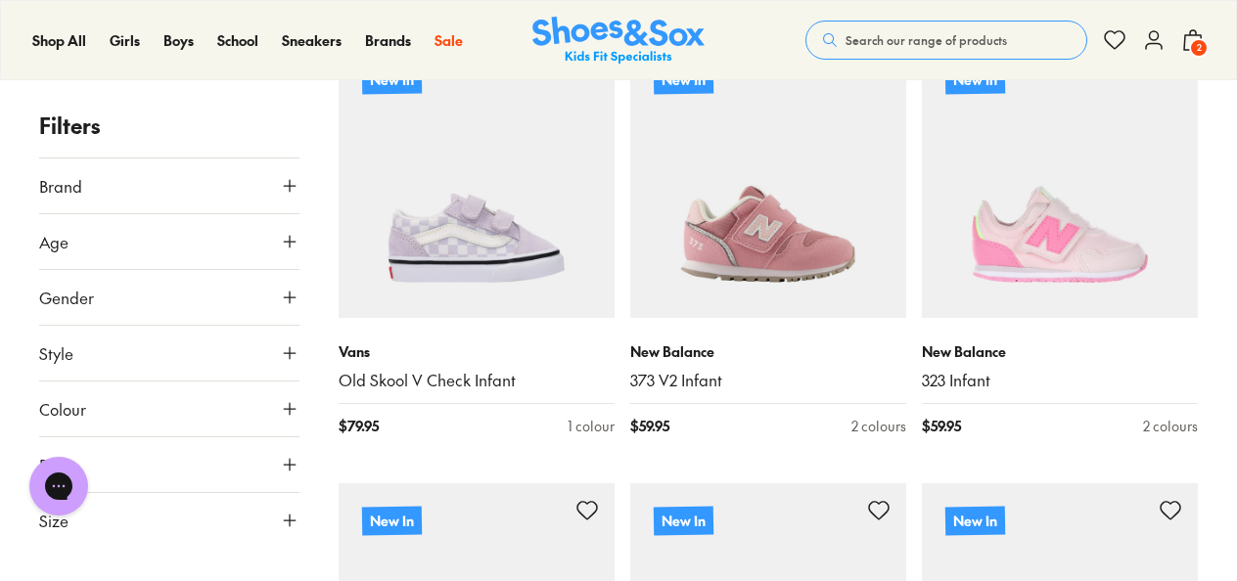
click at [286, 520] on icon at bounding box center [290, 521] width 20 height 20
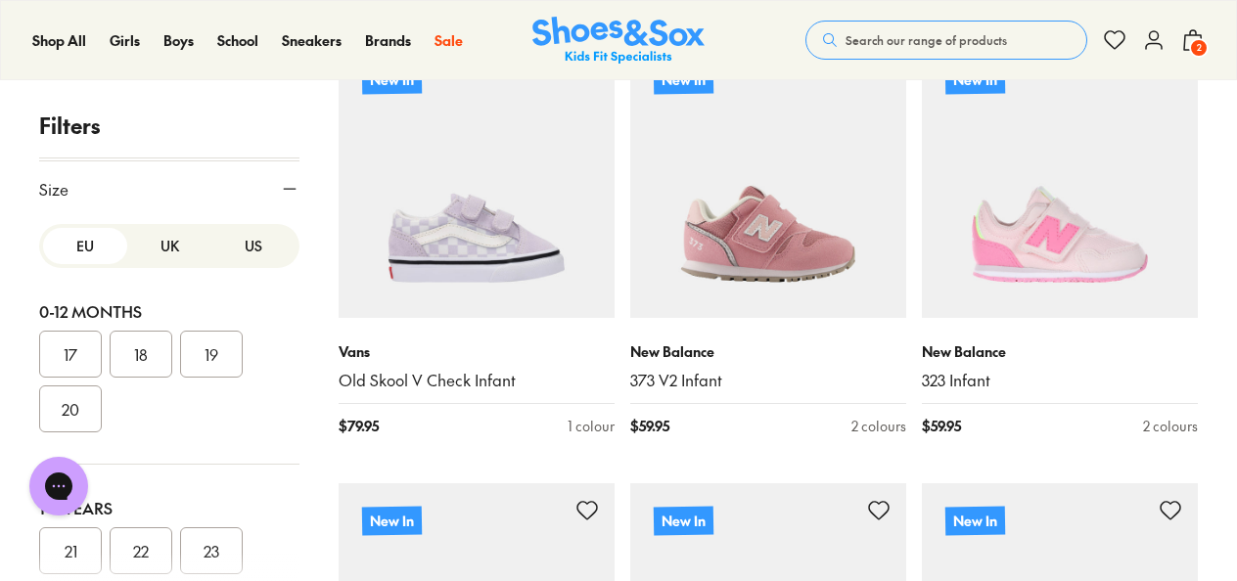
click at [159, 247] on button "UK" at bounding box center [169, 246] width 84 height 36
click at [225, 246] on button "US" at bounding box center [253, 246] width 84 height 36
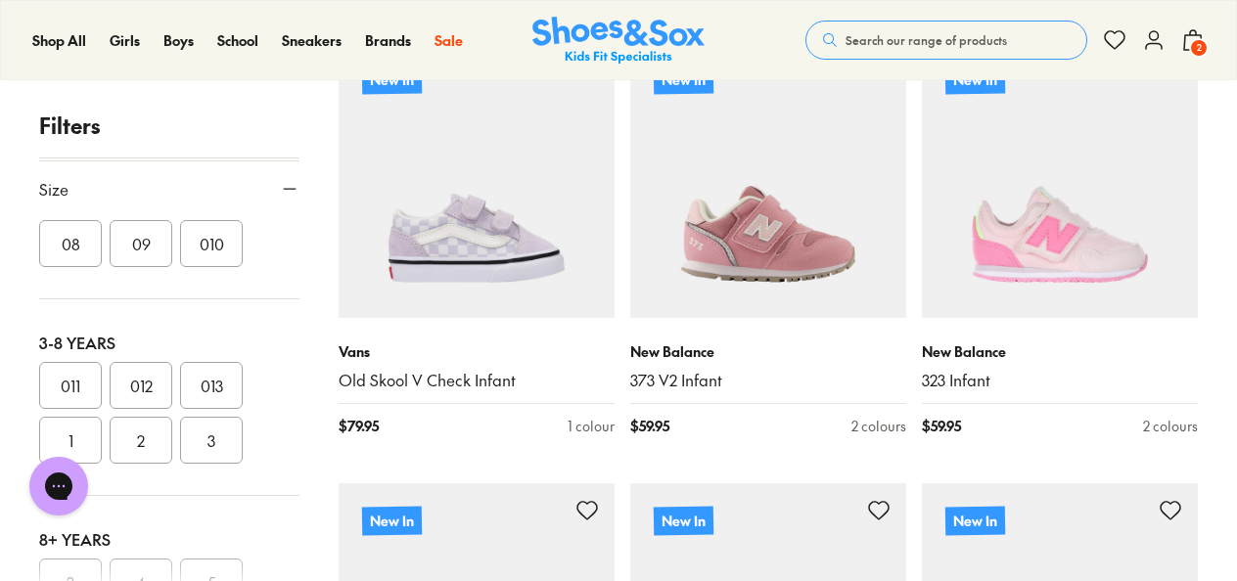
scroll to position [391, 0]
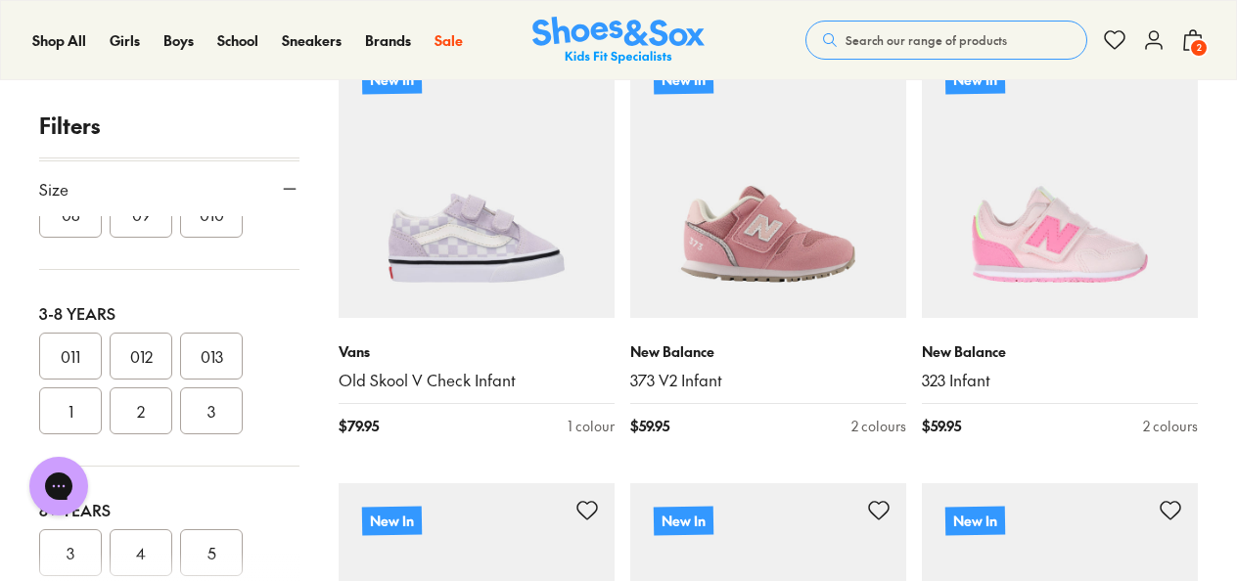
click at [145, 347] on button "012" at bounding box center [141, 356] width 63 height 47
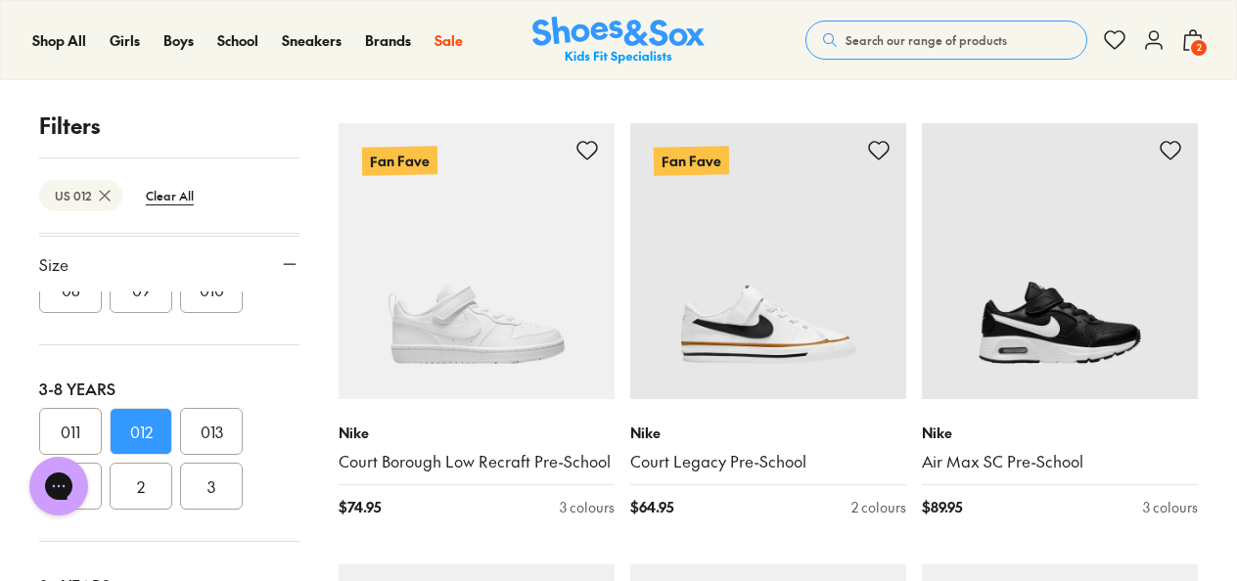
scroll to position [3914, 0]
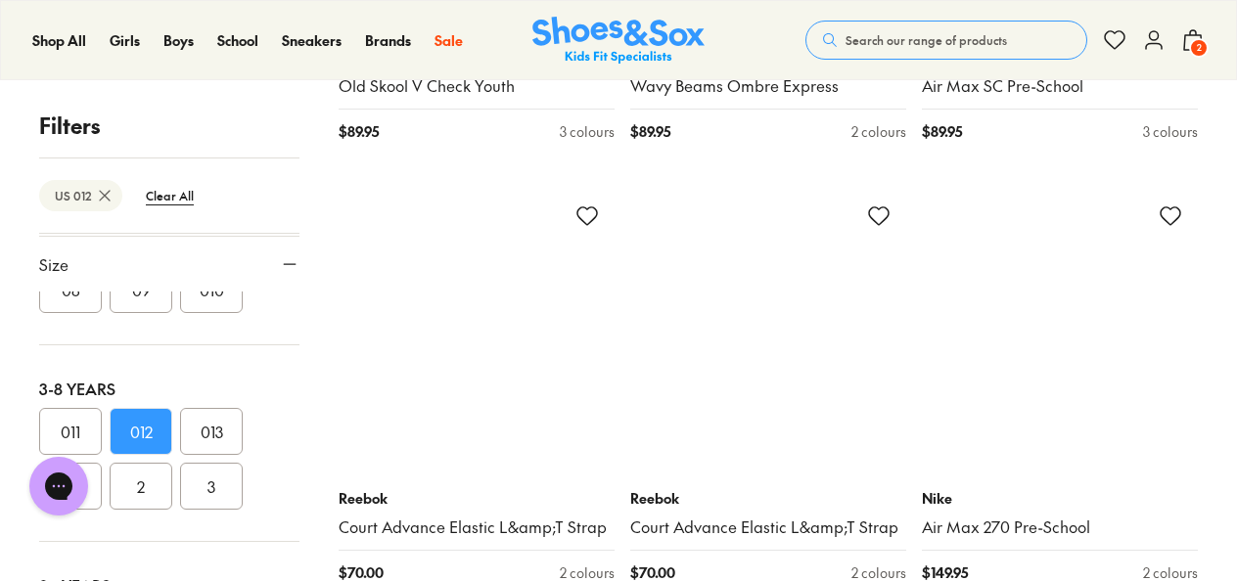
scroll to position [9295, 0]
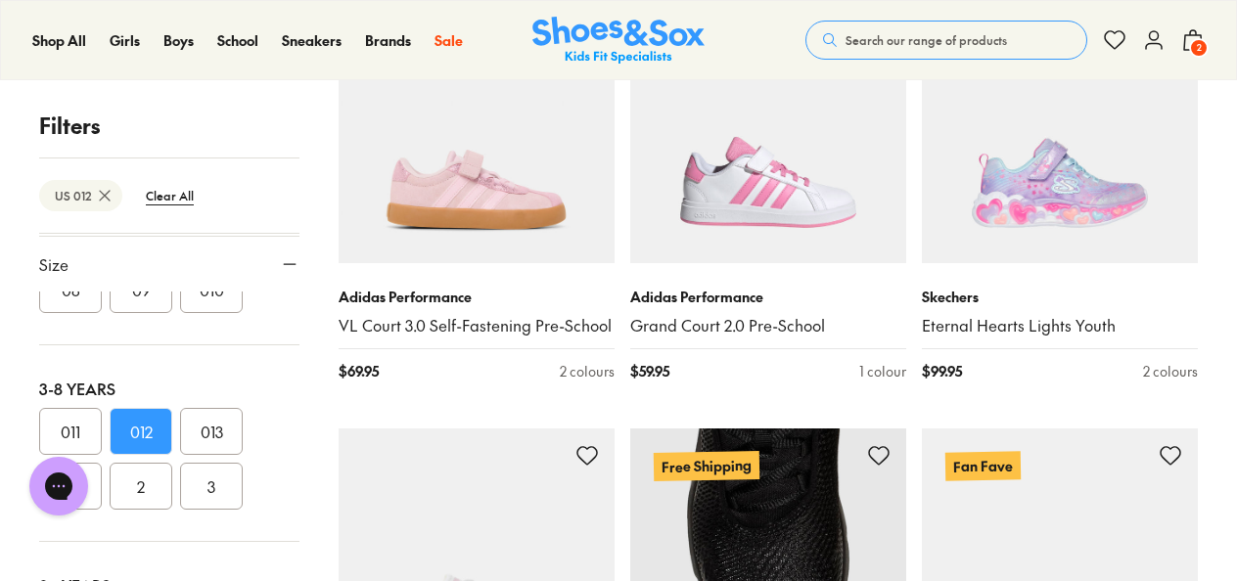
scroll to position [2740, 0]
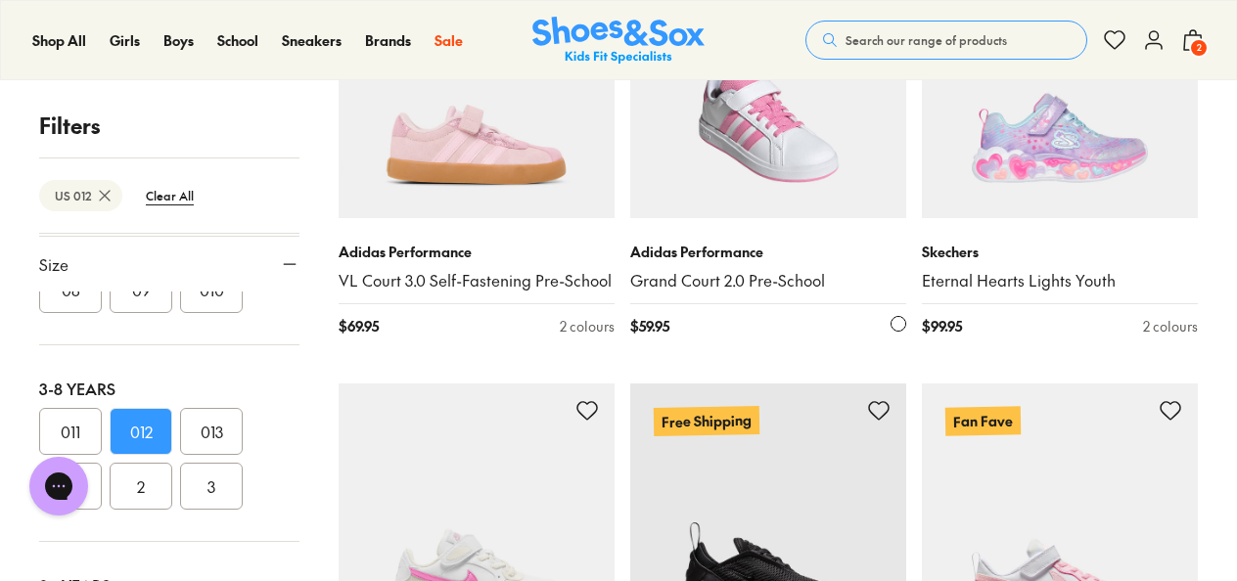
click at [759, 270] on link "Grand Court 2.0 Pre-School" at bounding box center [768, 281] width 276 height 22
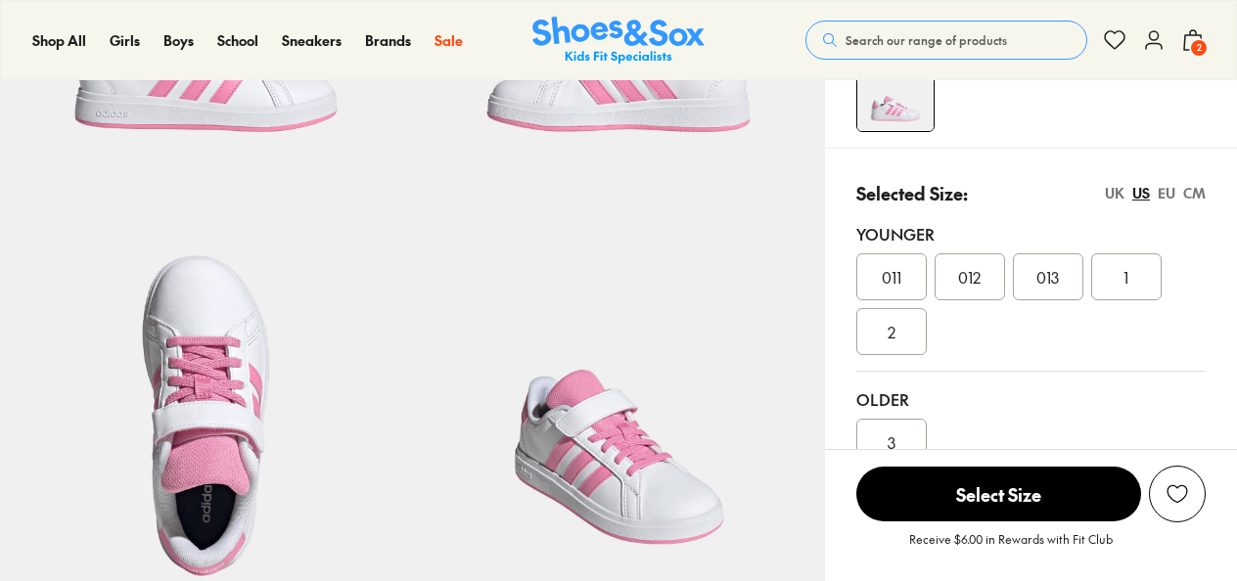
scroll to position [294, 0]
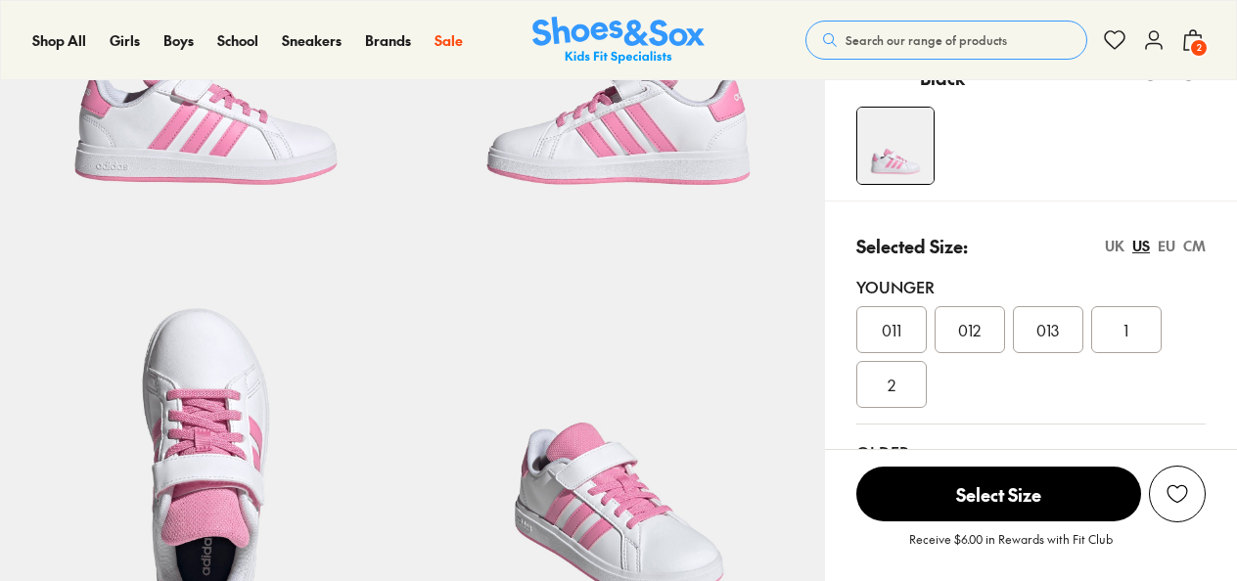
select select "*"
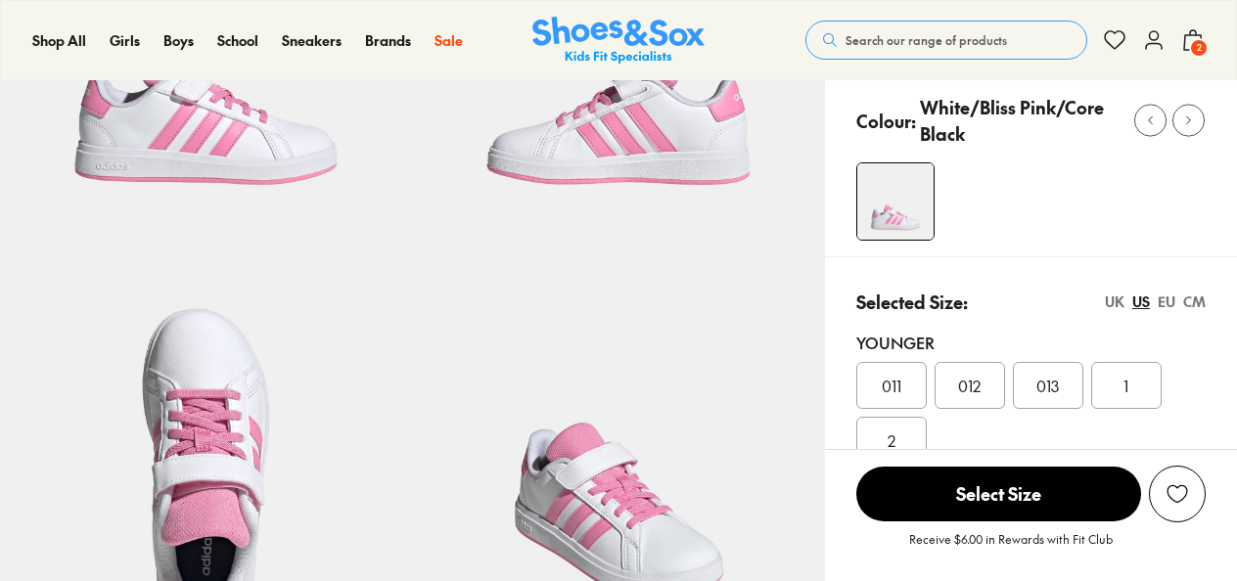
click at [968, 380] on span "012" at bounding box center [969, 385] width 23 height 23
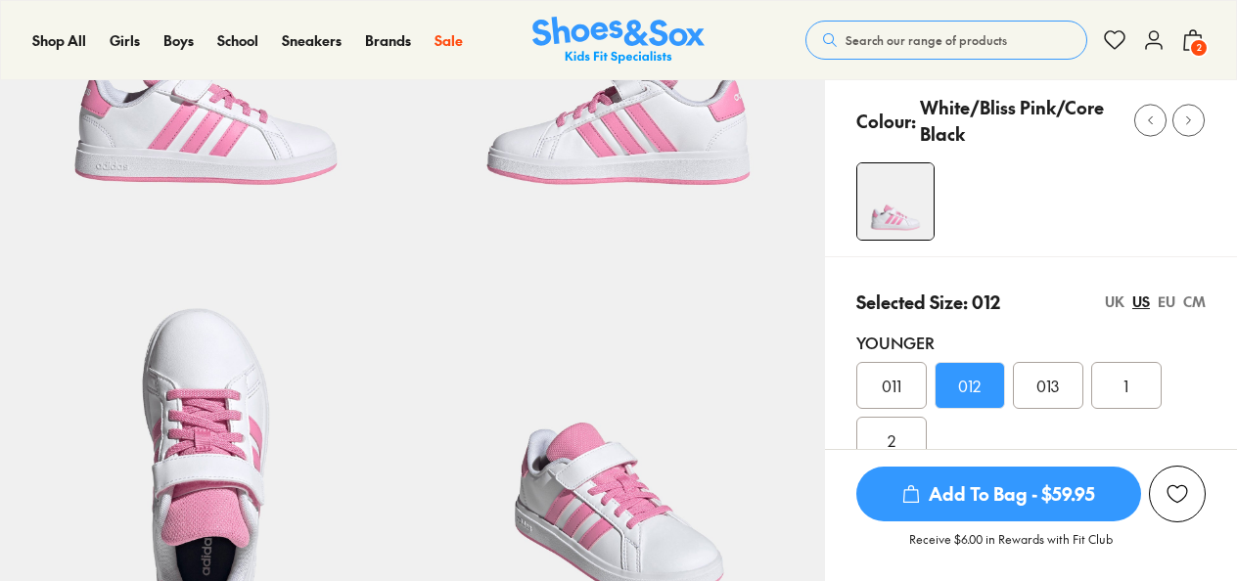
click at [1073, 507] on span "Add To Bag - $59.95" at bounding box center [998, 494] width 285 height 55
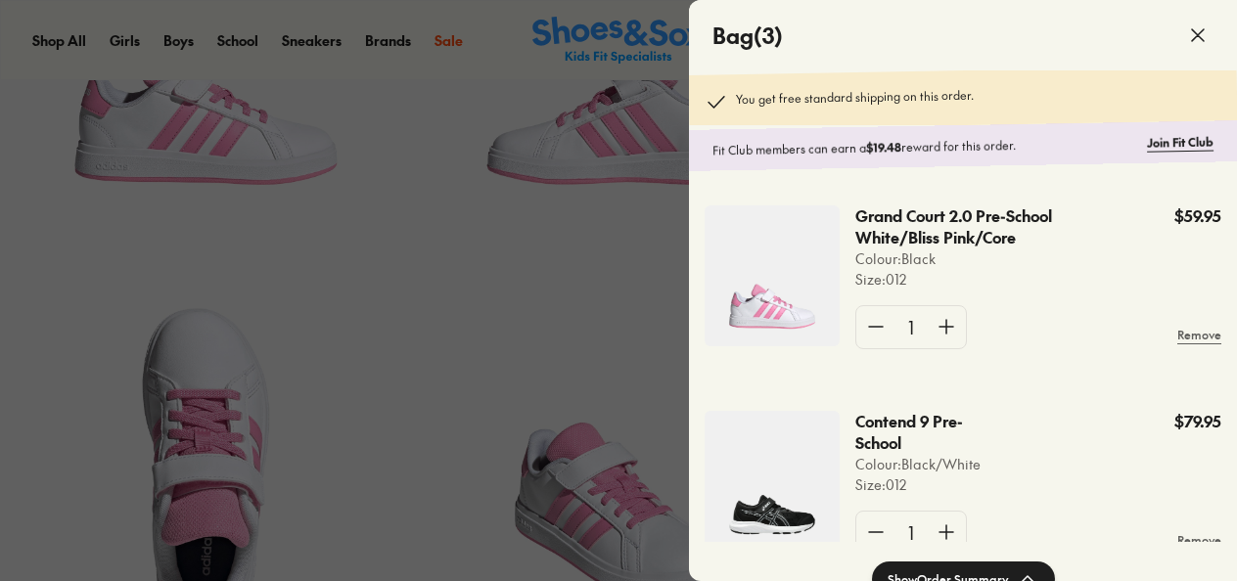
click at [1202, 33] on icon at bounding box center [1197, 34] width 23 height 23
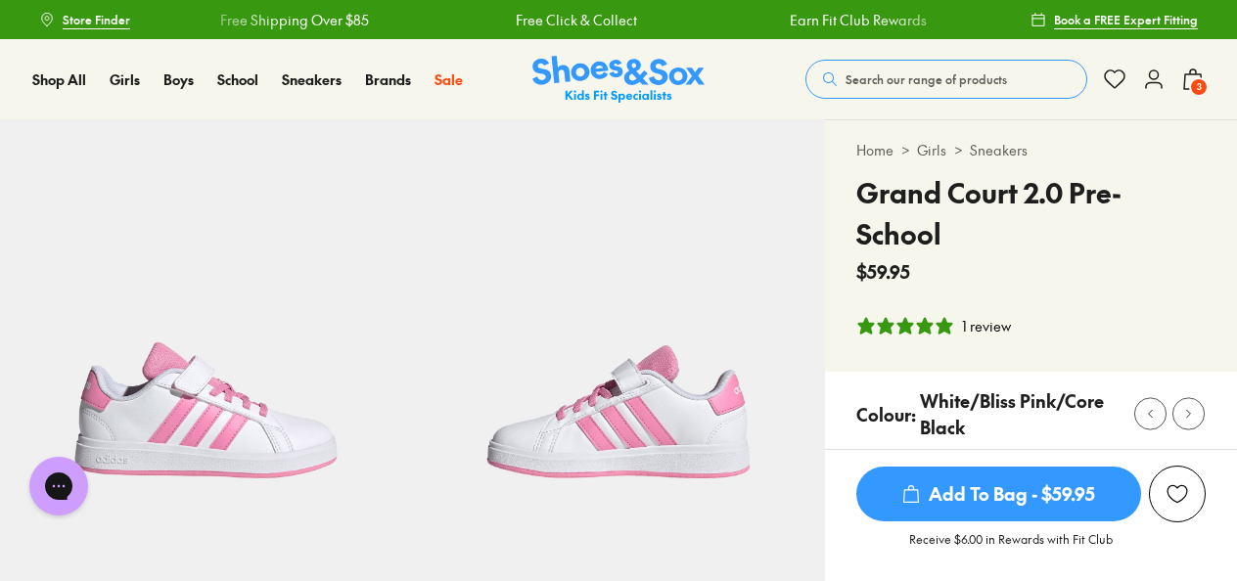
click at [862, 73] on span "Search our range of products" at bounding box center [925, 79] width 161 height 18
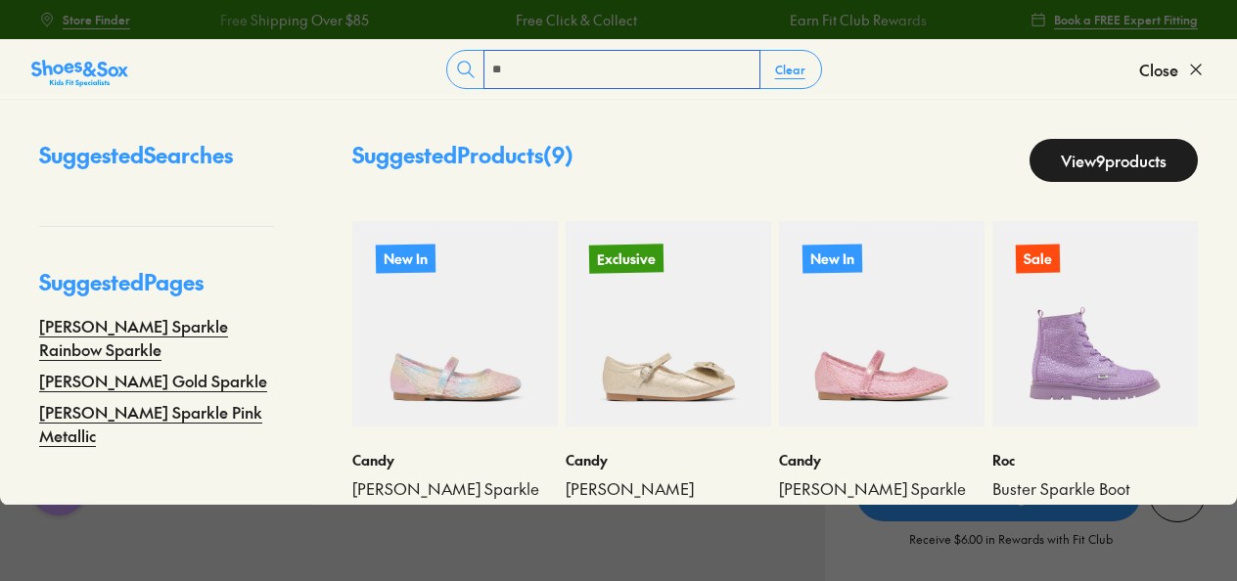
type input "*"
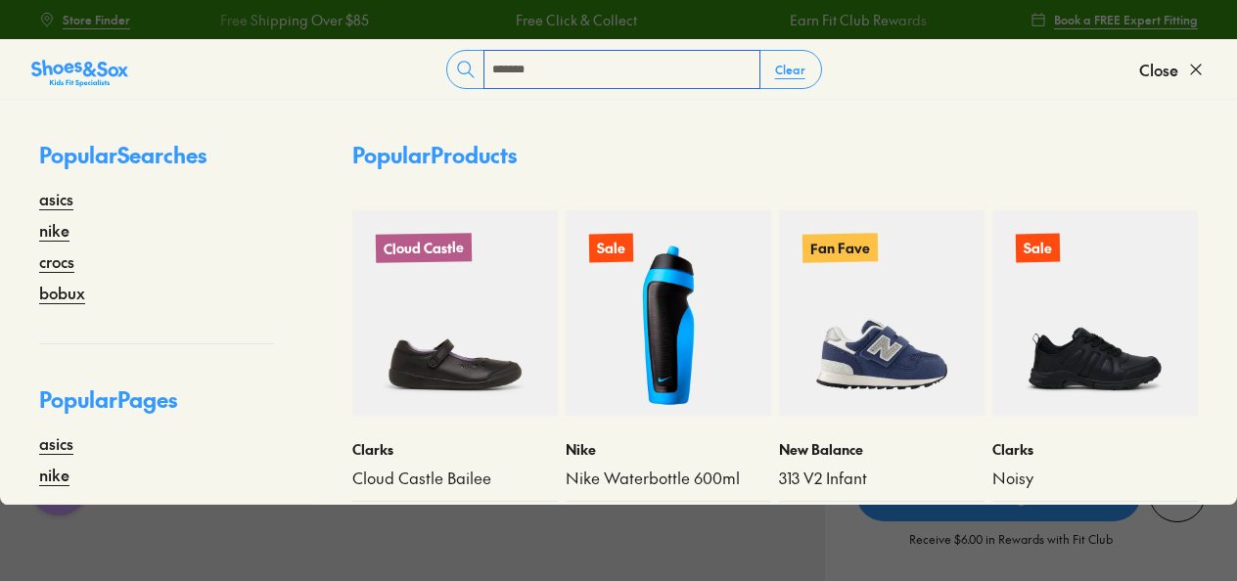
type input "*******"
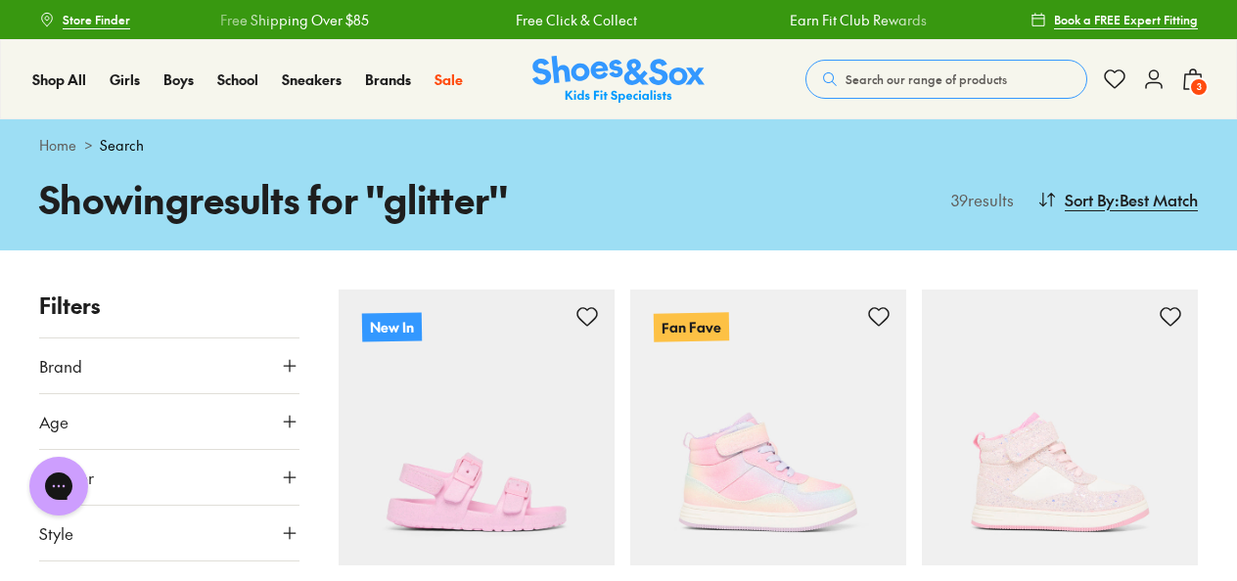
click at [1203, 80] on span "3" at bounding box center [1199, 87] width 20 height 20
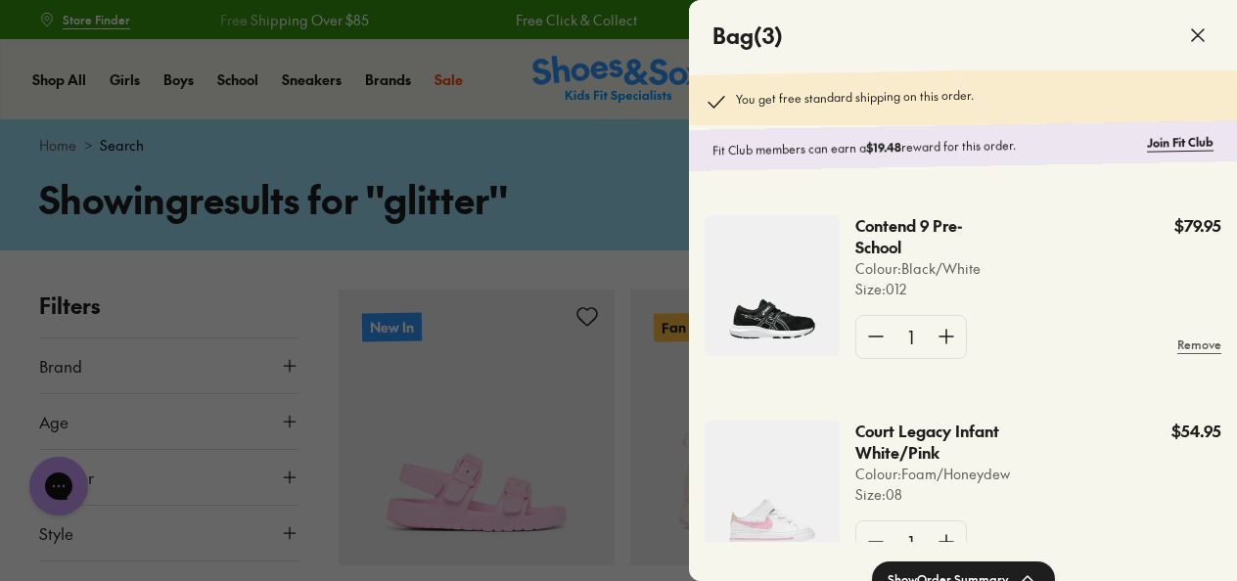
scroll to position [263, 0]
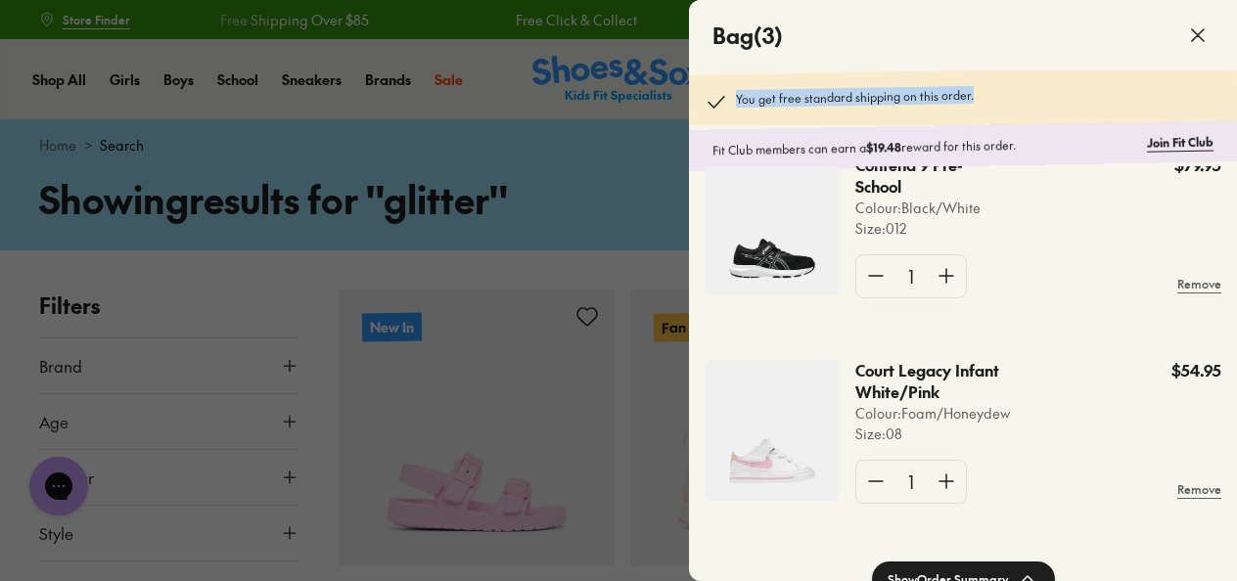
drag, startPoint x: 947, startPoint y: 33, endPoint x: 1014, endPoint y: 79, distance: 80.9
click at [1014, 79] on mini-cart "Bag ( 3 ) You get free standard shipping on this order. Fit Club members can ea…" at bounding box center [963, 365] width 548 height 731
drag, startPoint x: 1014, startPoint y: 79, endPoint x: 1059, endPoint y: 40, distance: 59.6
click at [1025, 40] on div "Bag ( 3 )" at bounding box center [963, 35] width 548 height 70
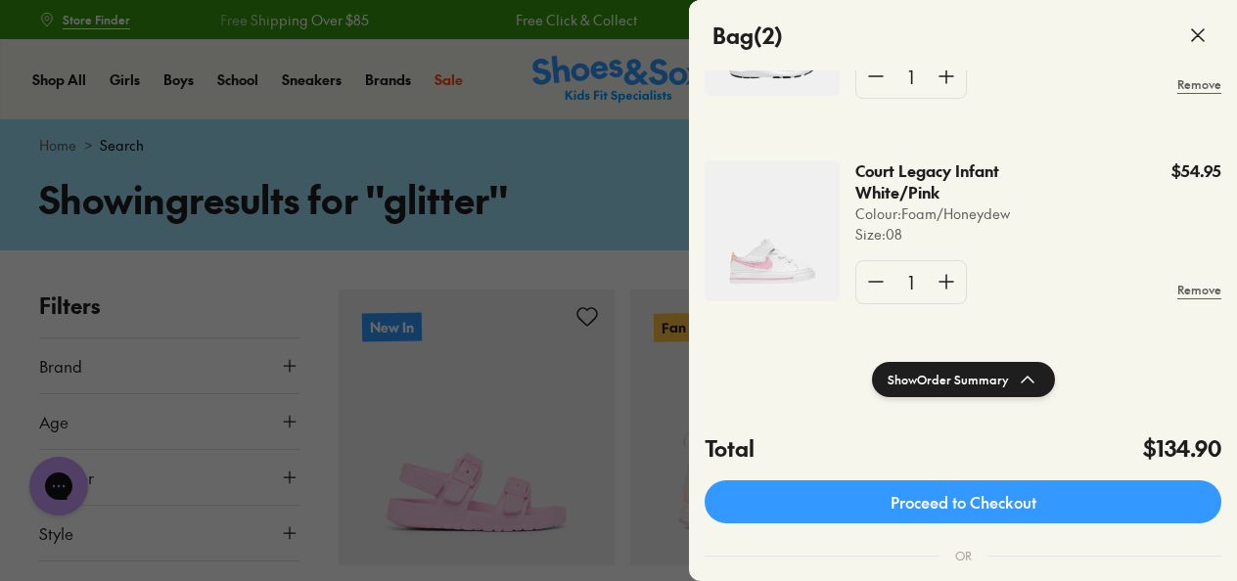
scroll to position [294, 0]
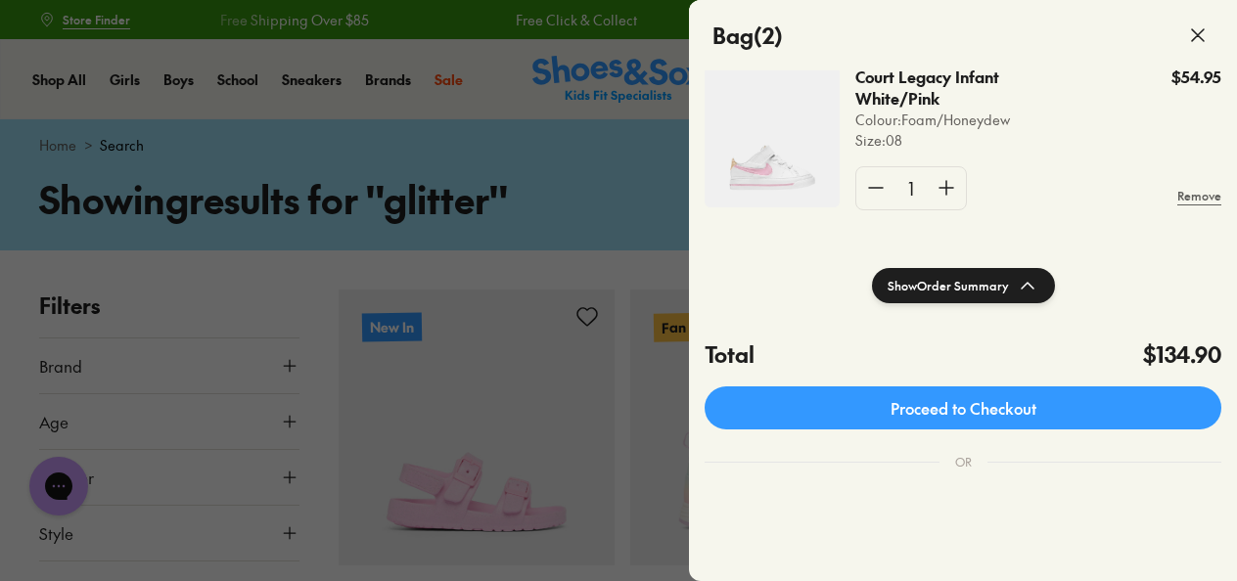
click at [609, 159] on div at bounding box center [618, 290] width 1237 height 581
